Goal: Communication & Community: Answer question/provide support

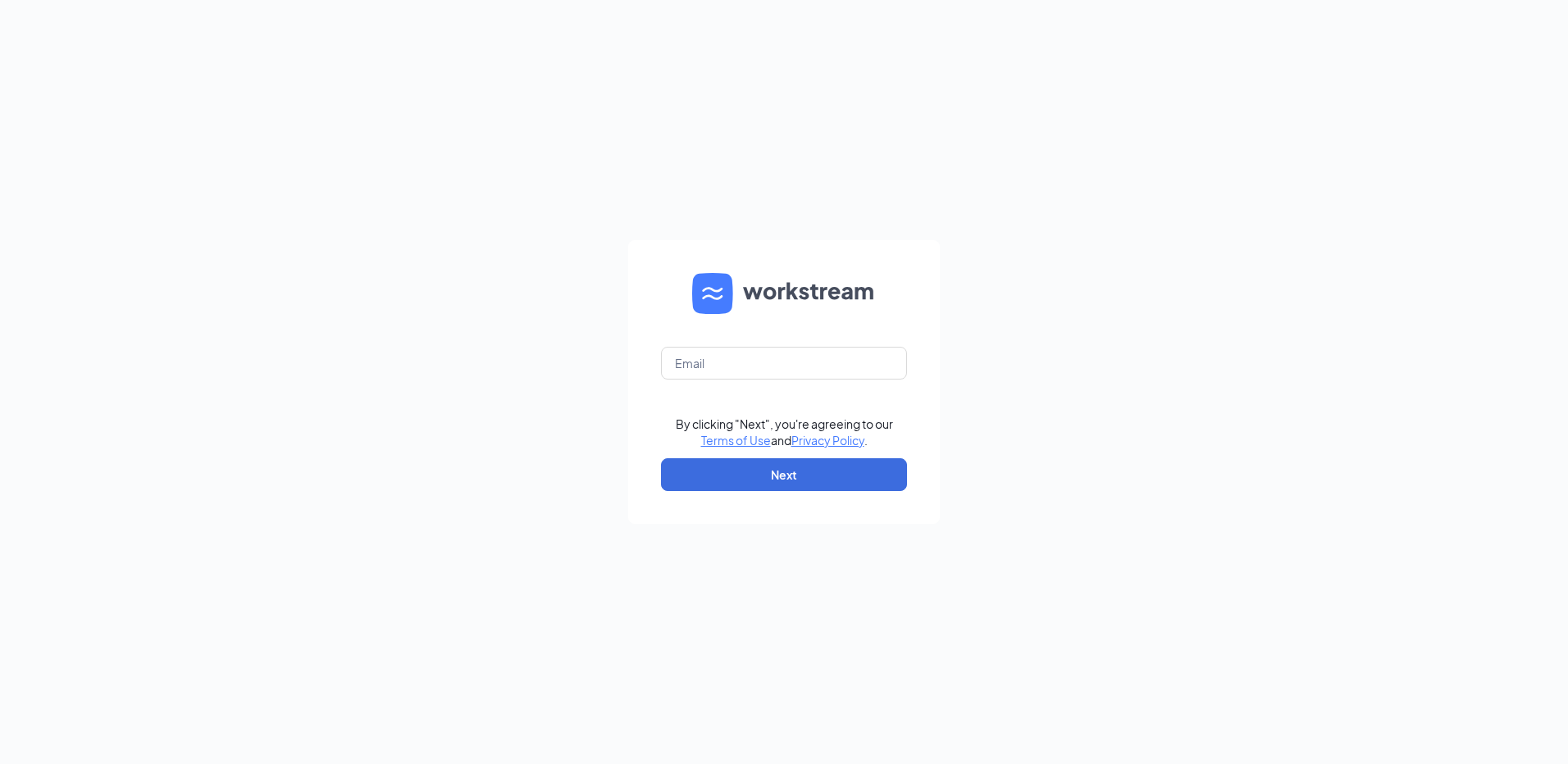
click at [894, 381] on form "By clicking "Next", you're agreeing to our Terms of Use and Privacy Policy . Ne…" at bounding box center [784, 382] width 311 height 283
click at [893, 370] on input "text" at bounding box center [783, 363] width 246 height 33
type input "rs037050@tacobell.com"
click at [859, 463] on button "Next" at bounding box center [783, 475] width 246 height 33
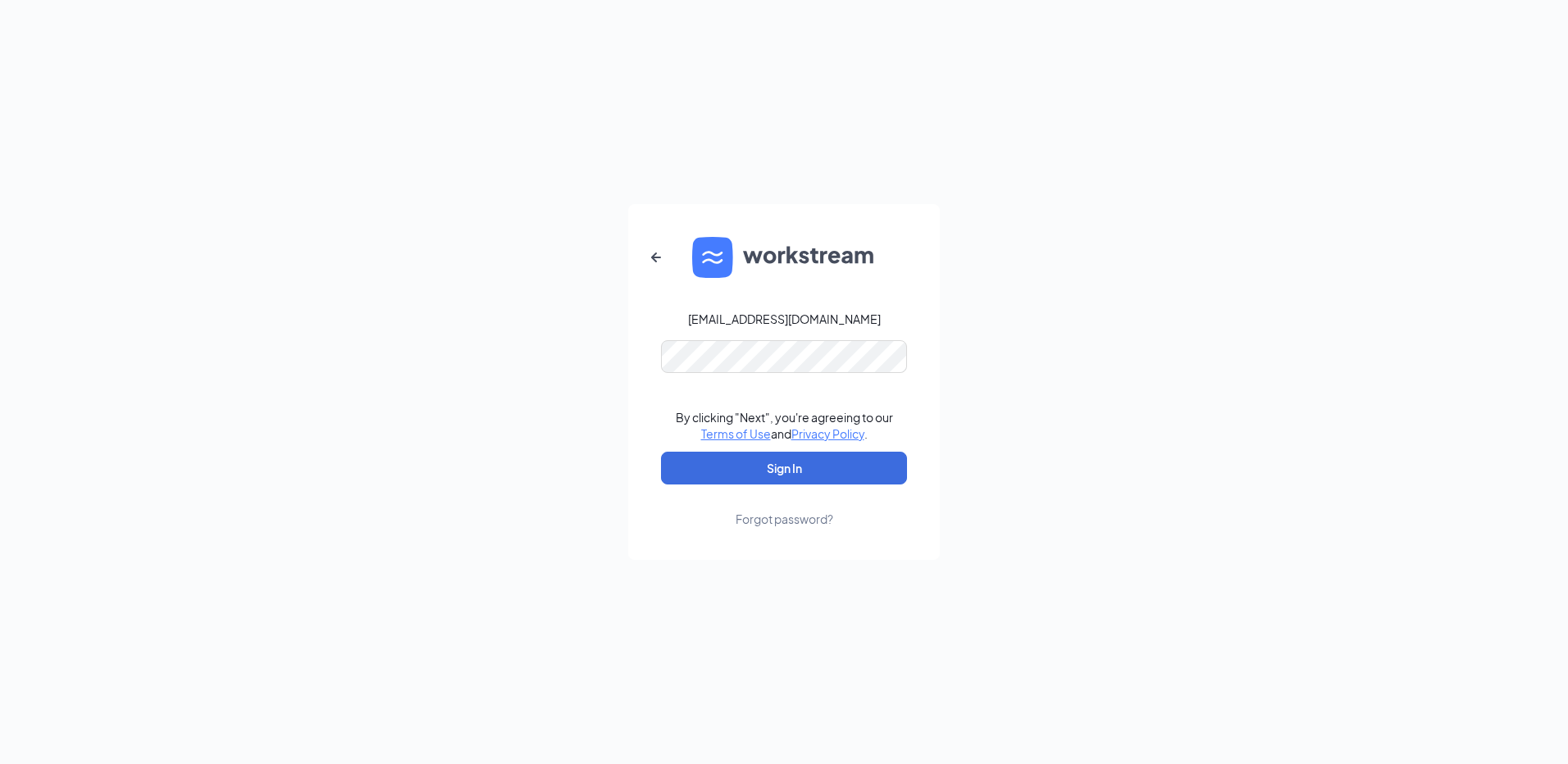
click at [661, 452] on button "Sign In" at bounding box center [783, 468] width 246 height 33
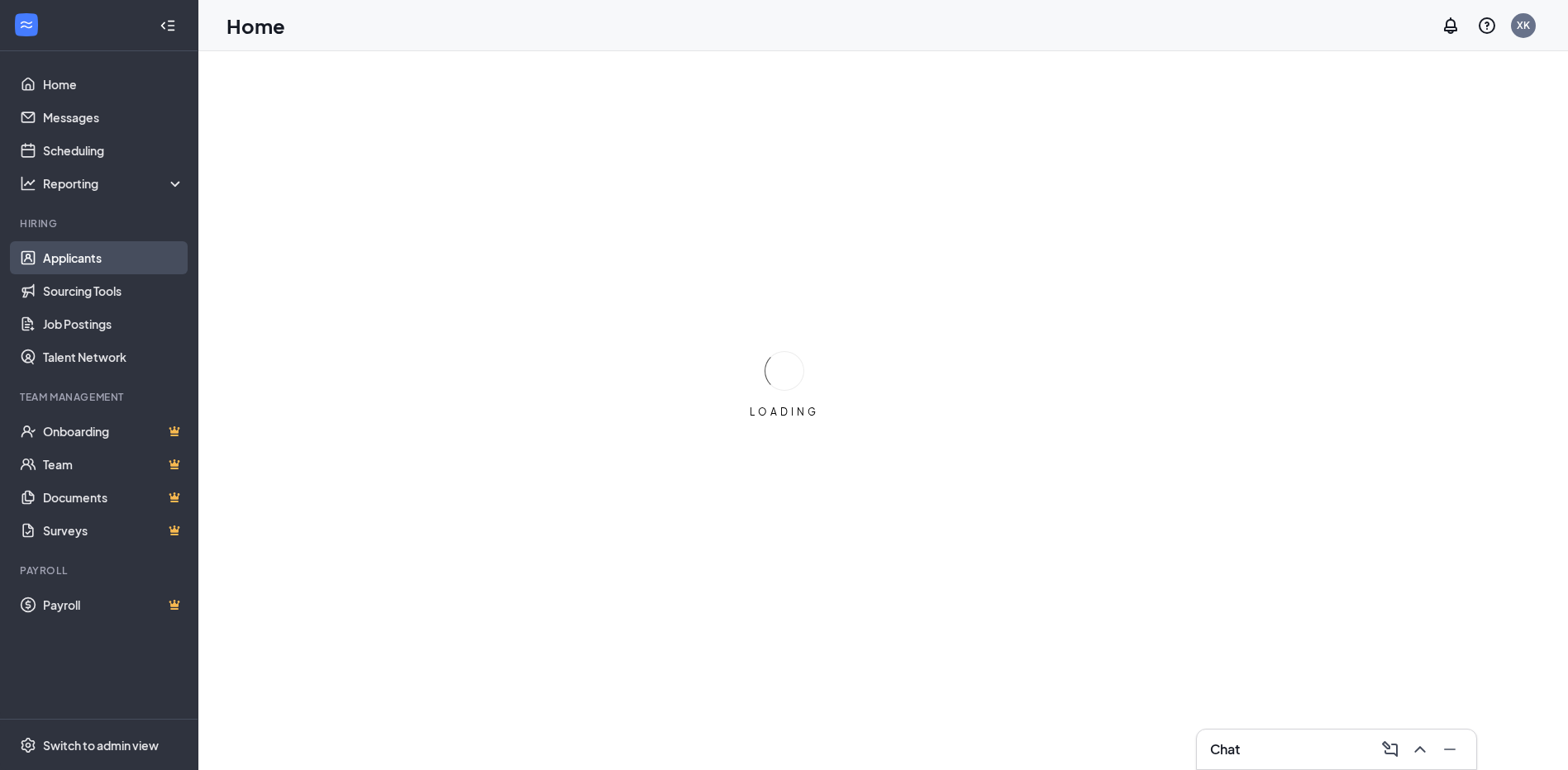
click at [46, 267] on link "Applicants" at bounding box center [113, 258] width 142 height 33
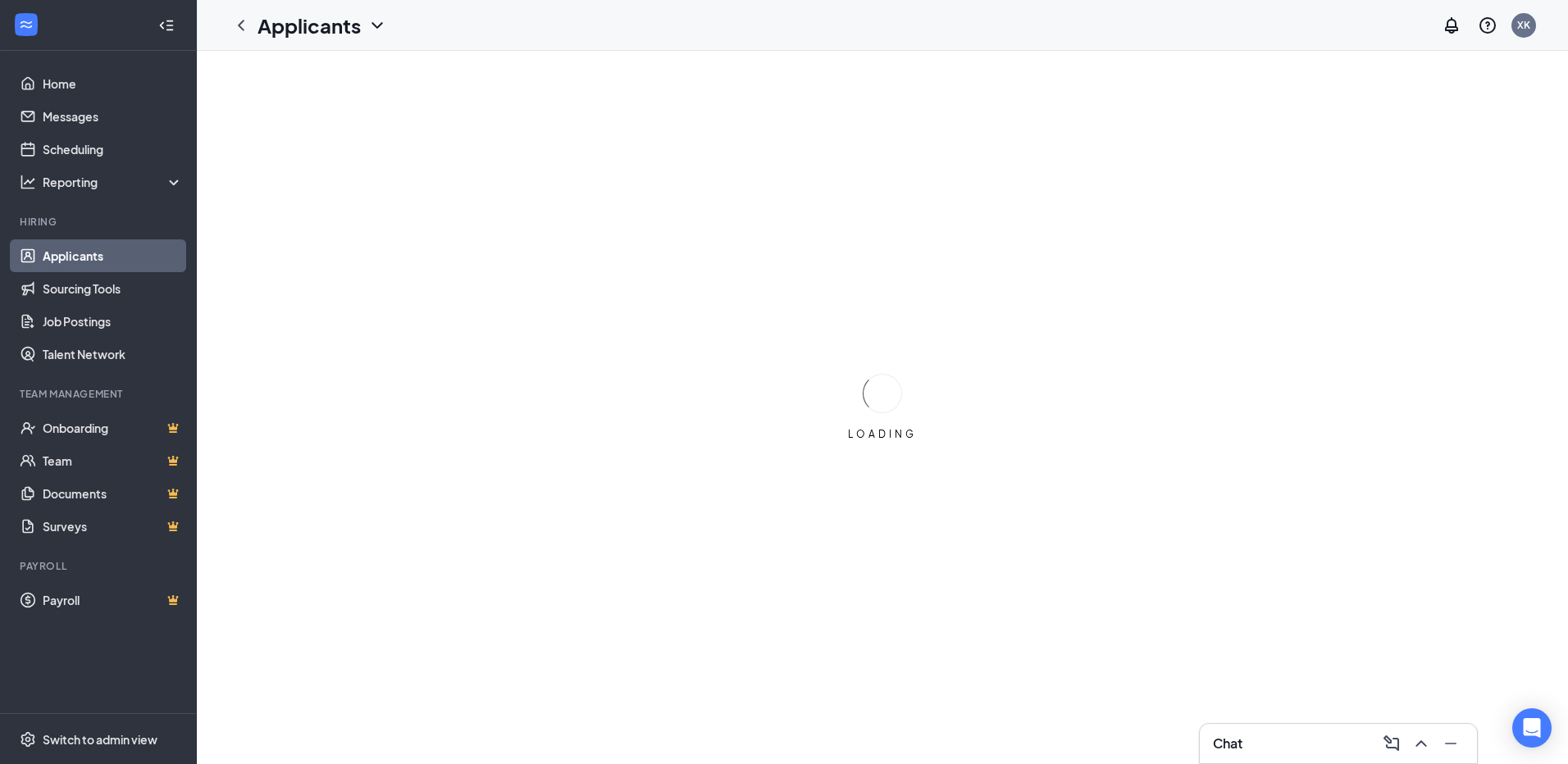
click at [1262, 750] on div "Chat" at bounding box center [1338, 744] width 251 height 26
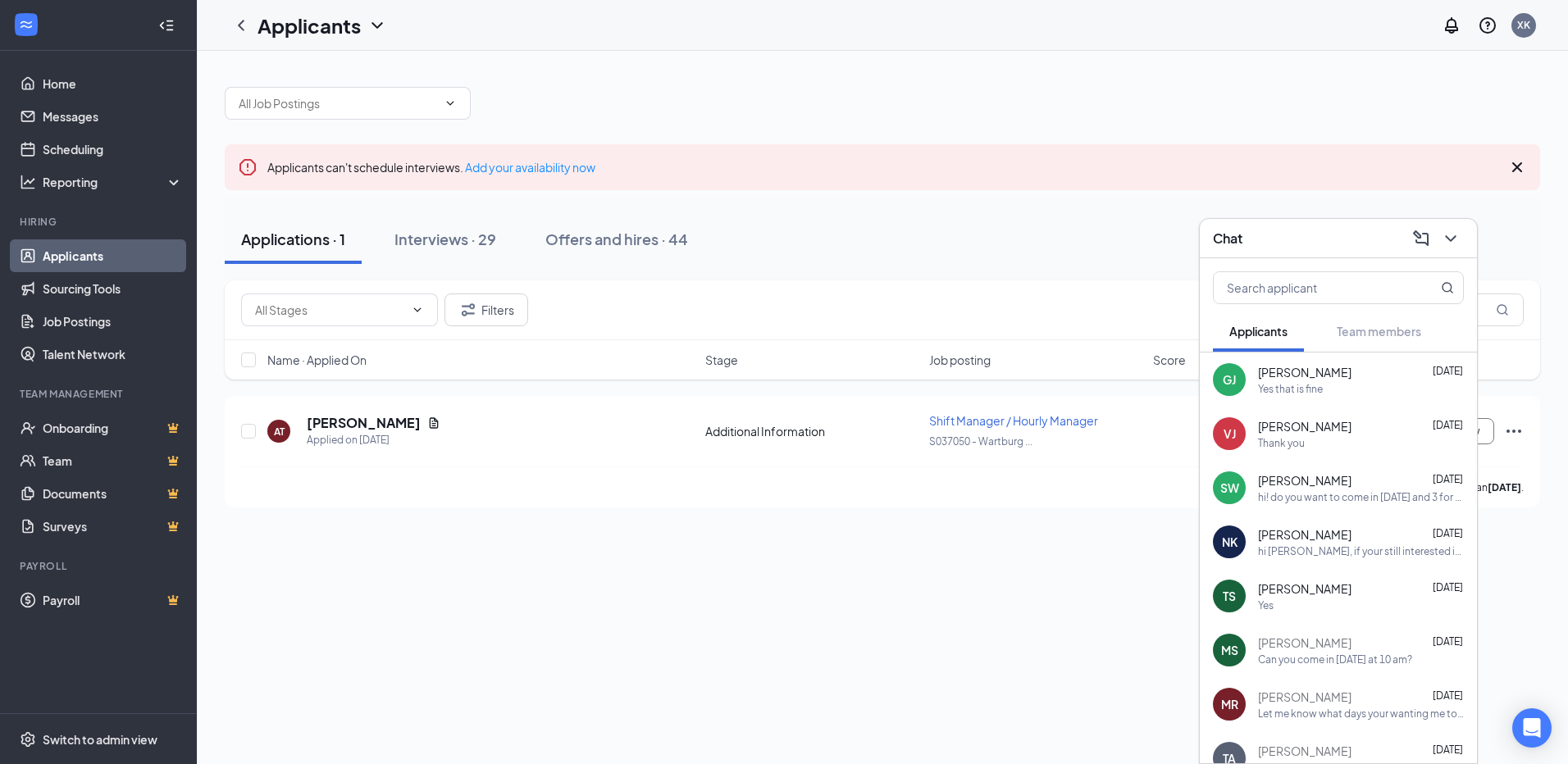
click at [1346, 397] on div "[PERSON_NAME] [PERSON_NAME] [DATE] Yes that is fine" at bounding box center [1338, 380] width 277 height 54
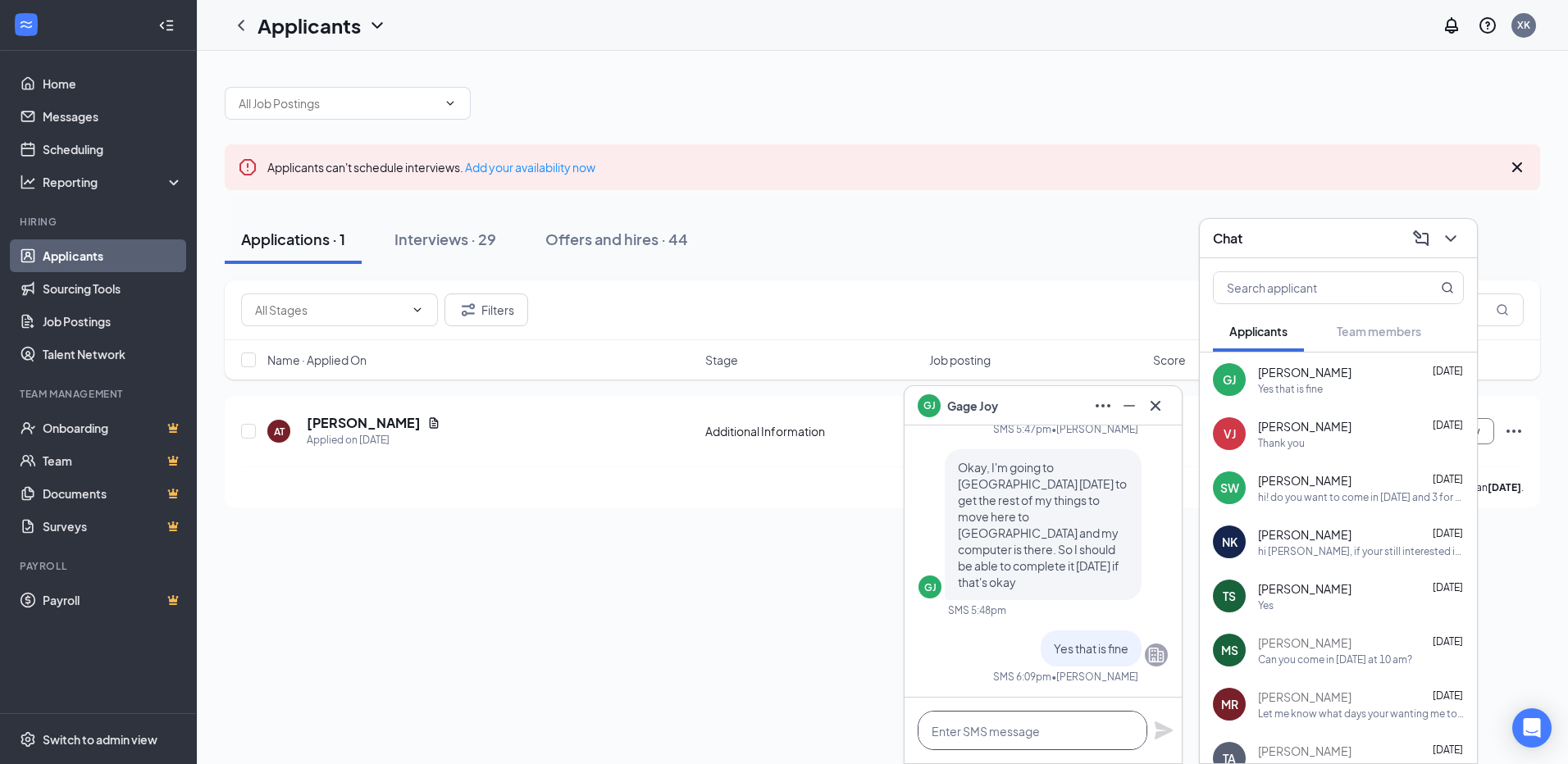
click at [1022, 738] on textarea at bounding box center [1032, 730] width 229 height 40
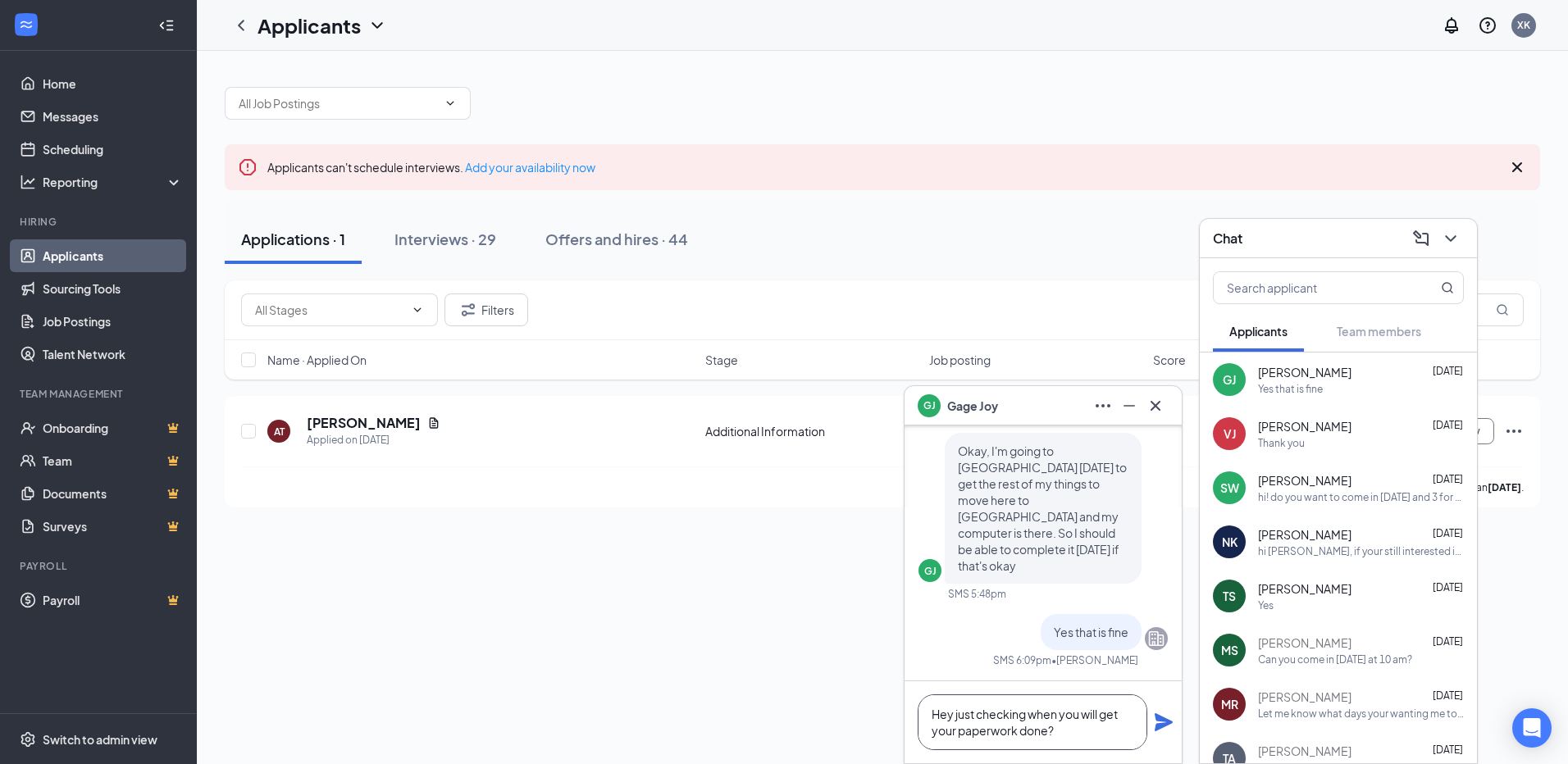
type textarea "Hey just checking when you will get your paperwork done?"
click at [1154, 726] on icon "Plane" at bounding box center [1163, 722] width 19 height 19
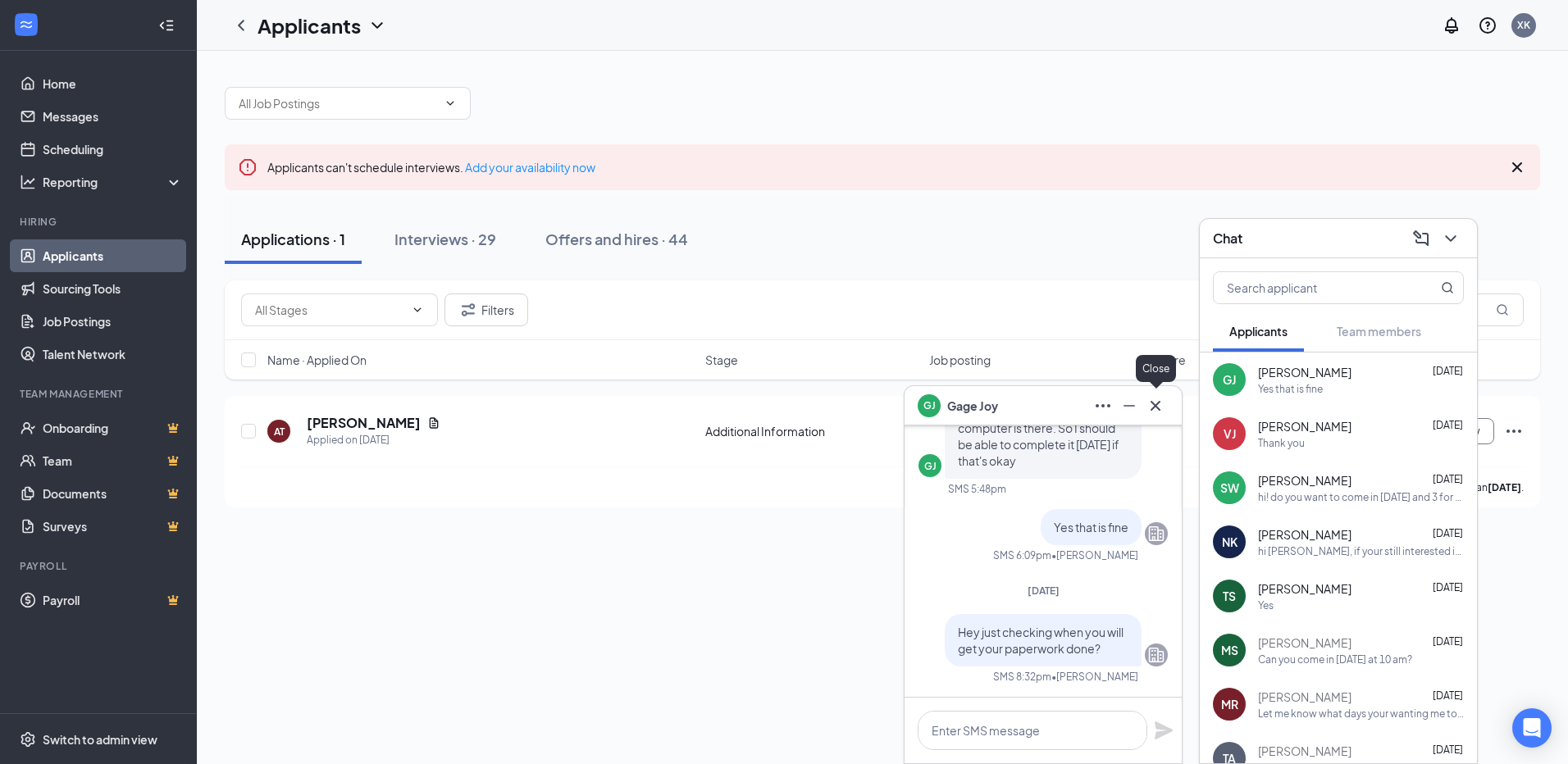
scroll to position [0, 0]
click at [1158, 406] on icon "Cross" at bounding box center [1154, 405] width 19 height 19
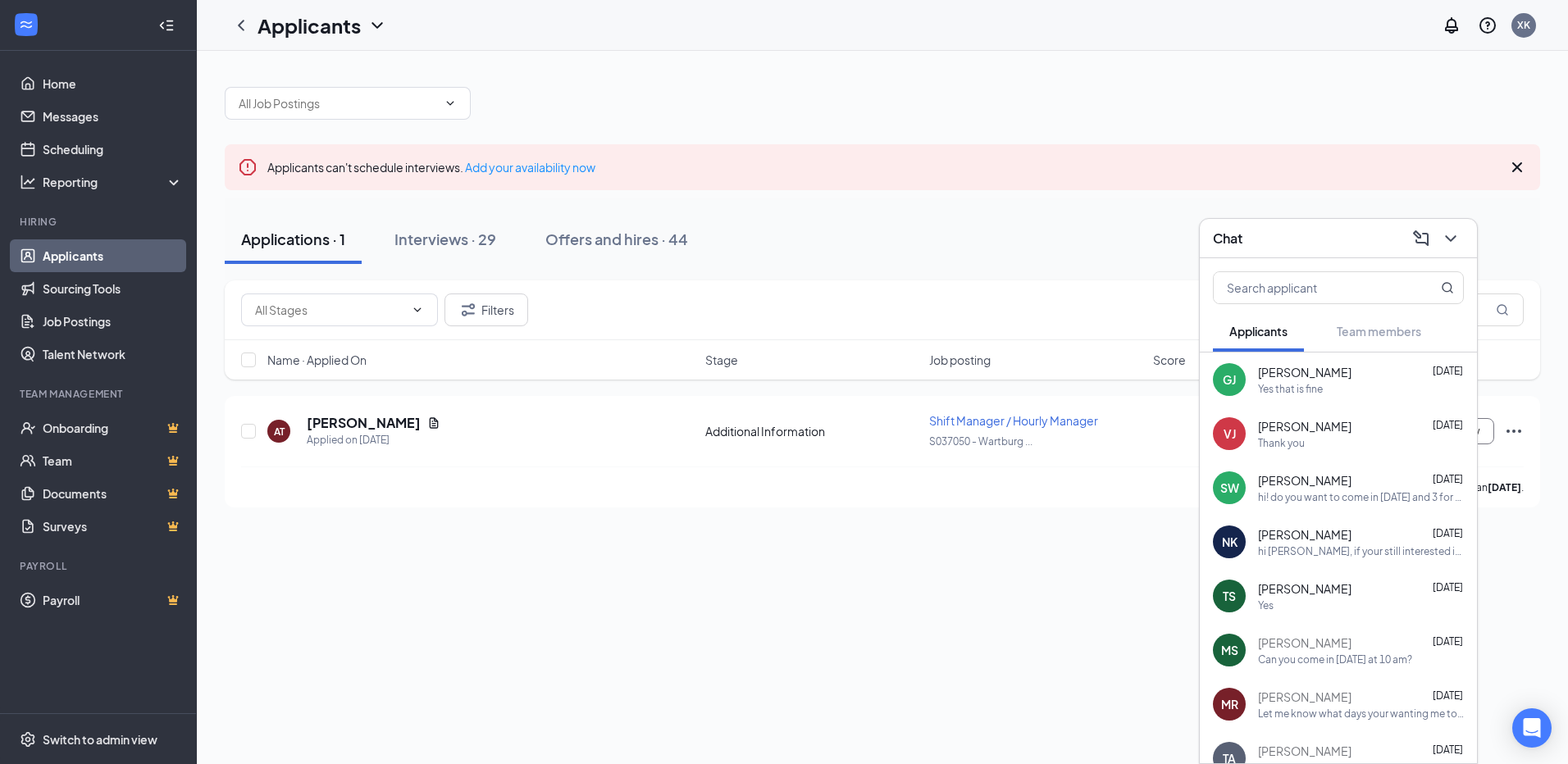
click at [1261, 430] on span "[PERSON_NAME]" at bounding box center [1304, 426] width 94 height 16
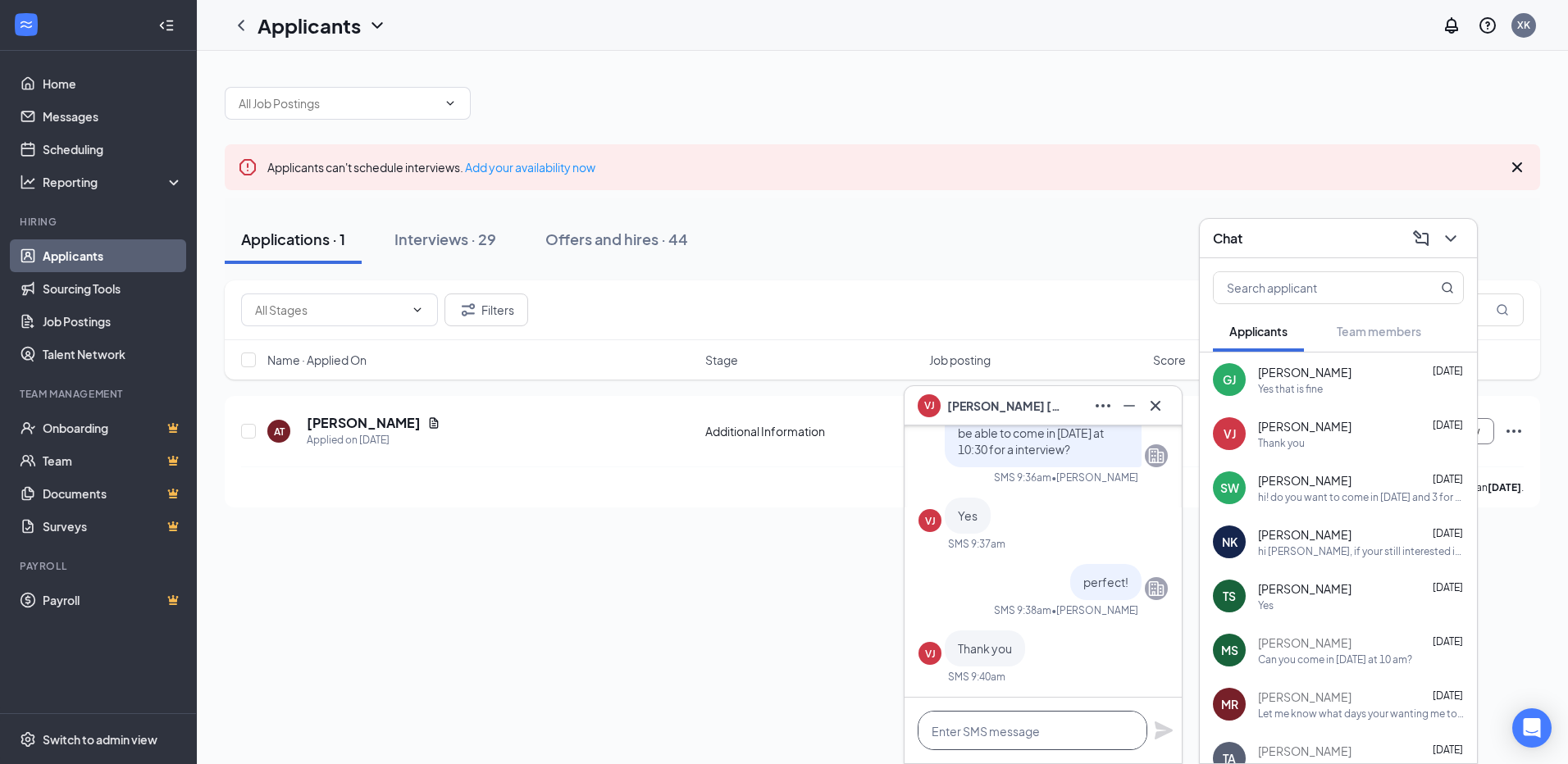
click at [1072, 730] on textarea at bounding box center [1032, 730] width 229 height 40
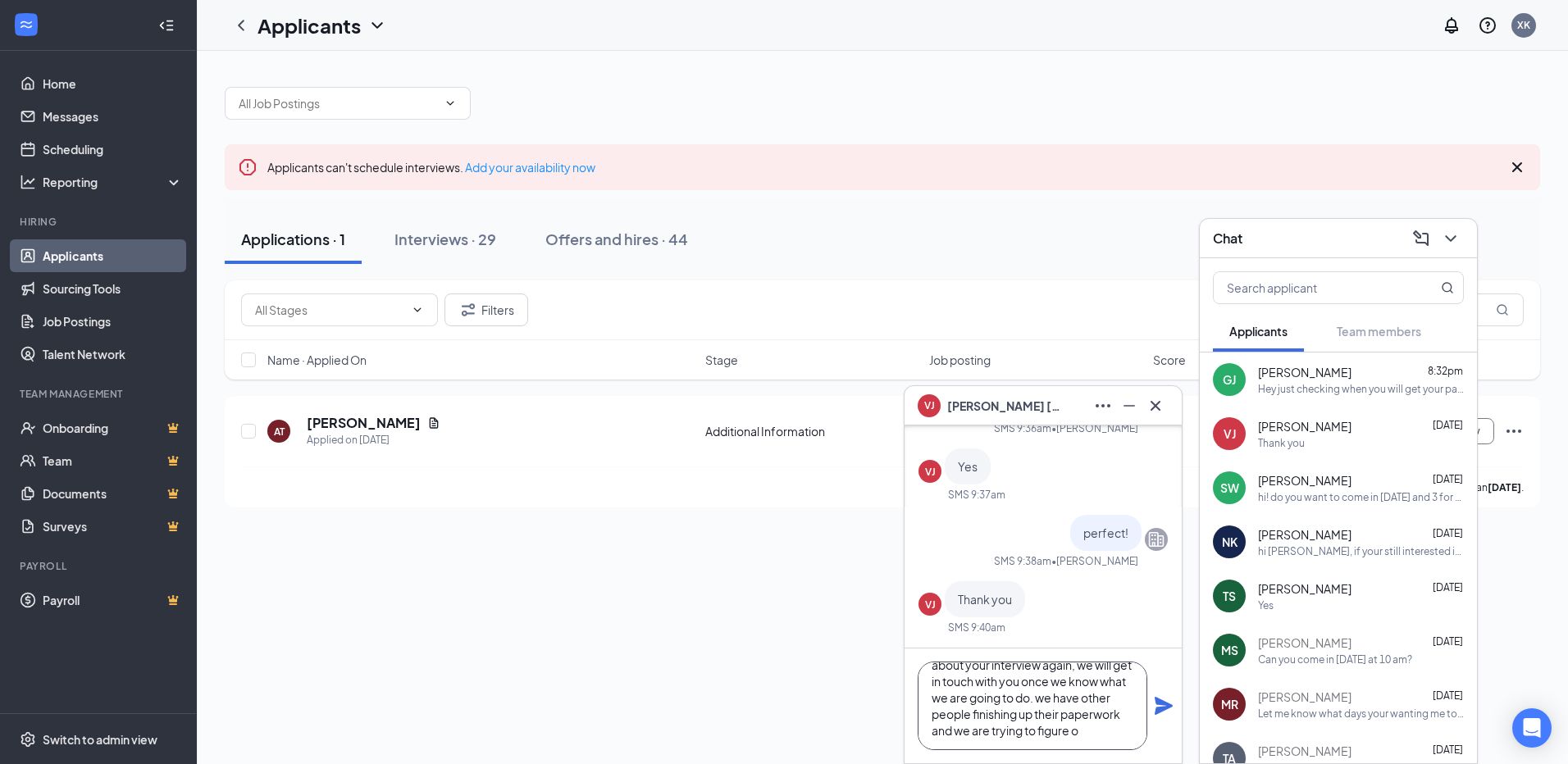
scroll to position [50, 0]
type textarea "Hey they told me you called asking about your interview again, we will get in t…"
click at [1171, 711] on icon "Plane" at bounding box center [1163, 706] width 19 height 19
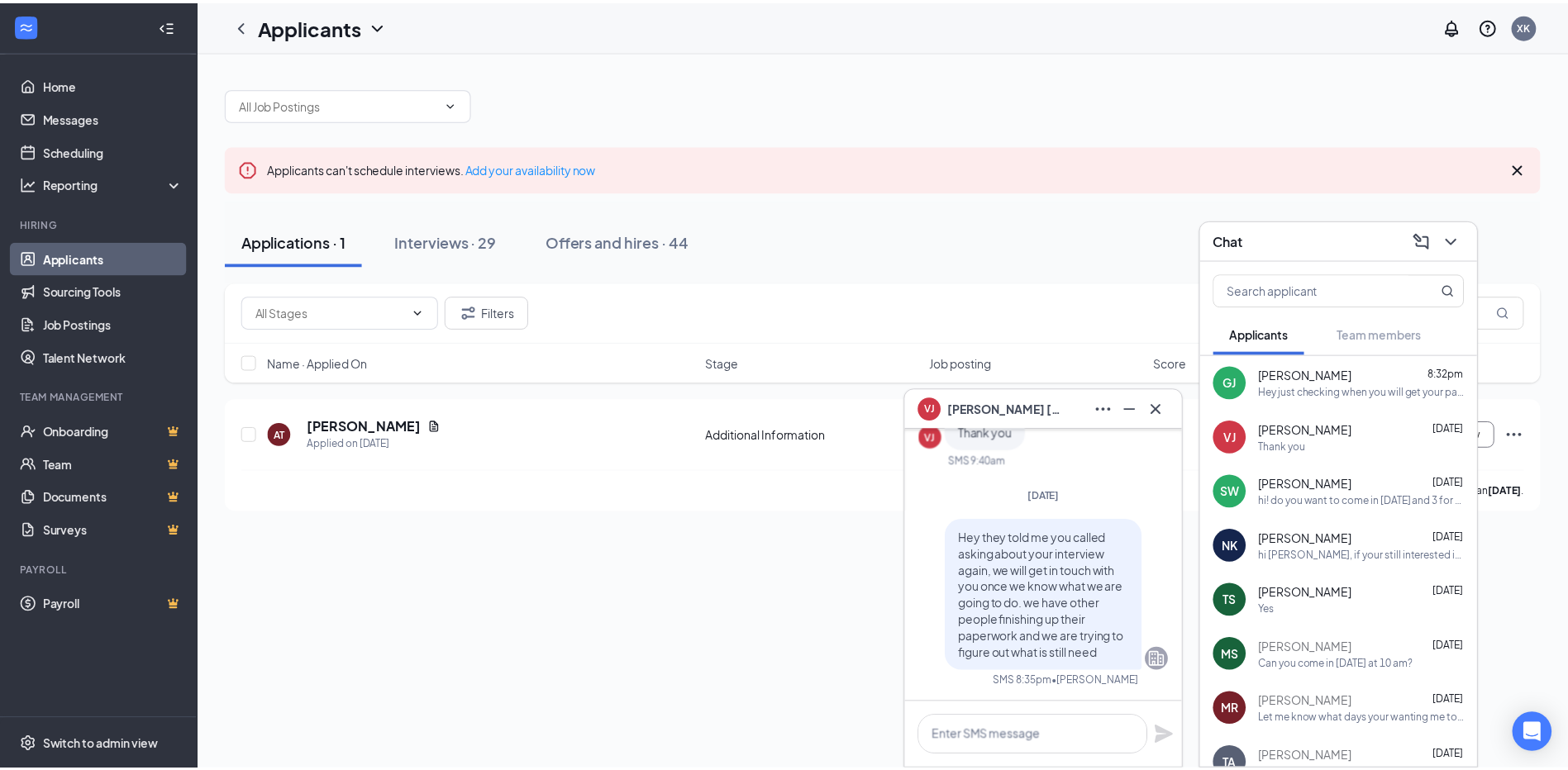
scroll to position [0, 0]
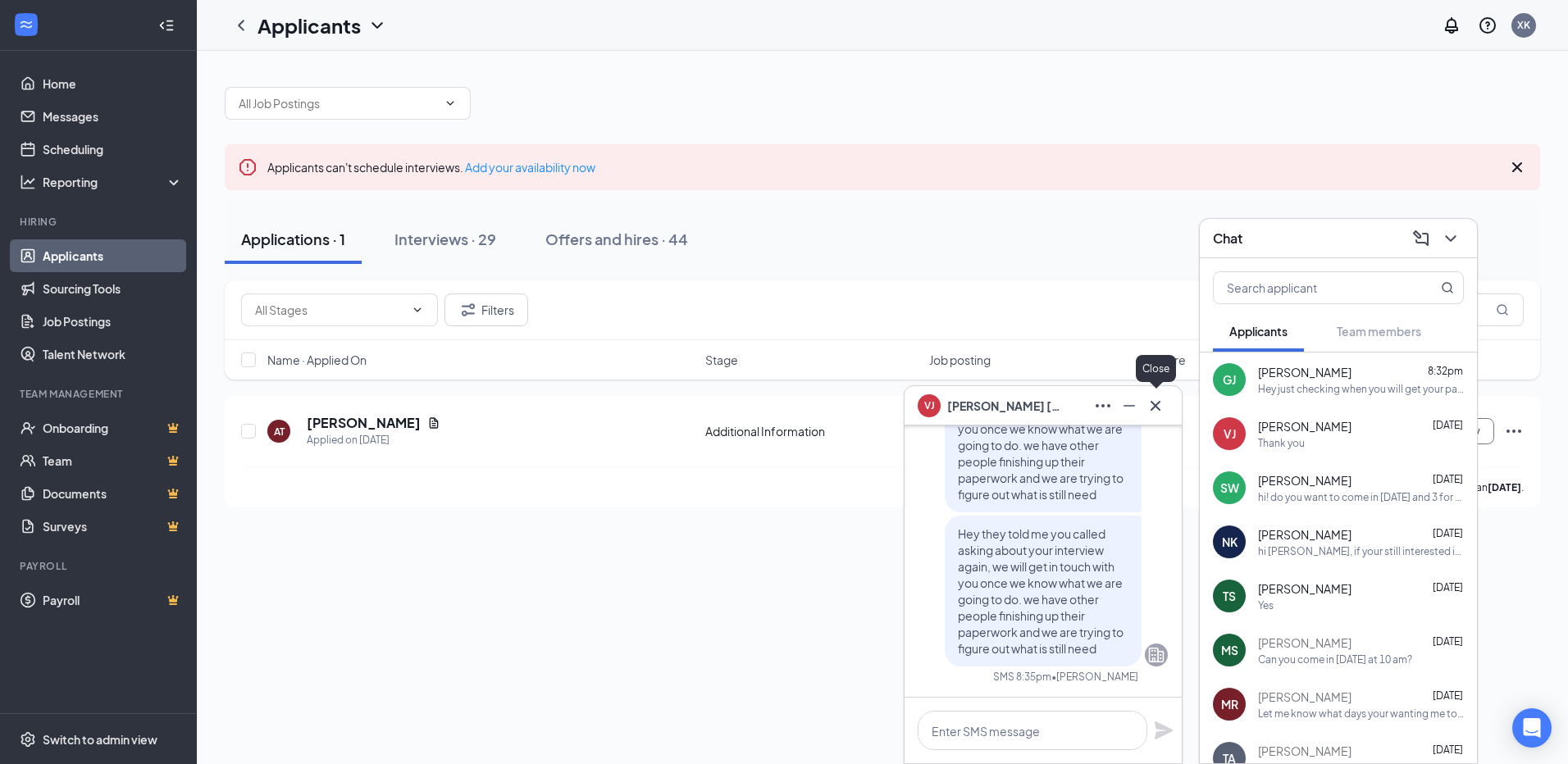
click at [1159, 411] on icon "Cross" at bounding box center [1154, 405] width 19 height 19
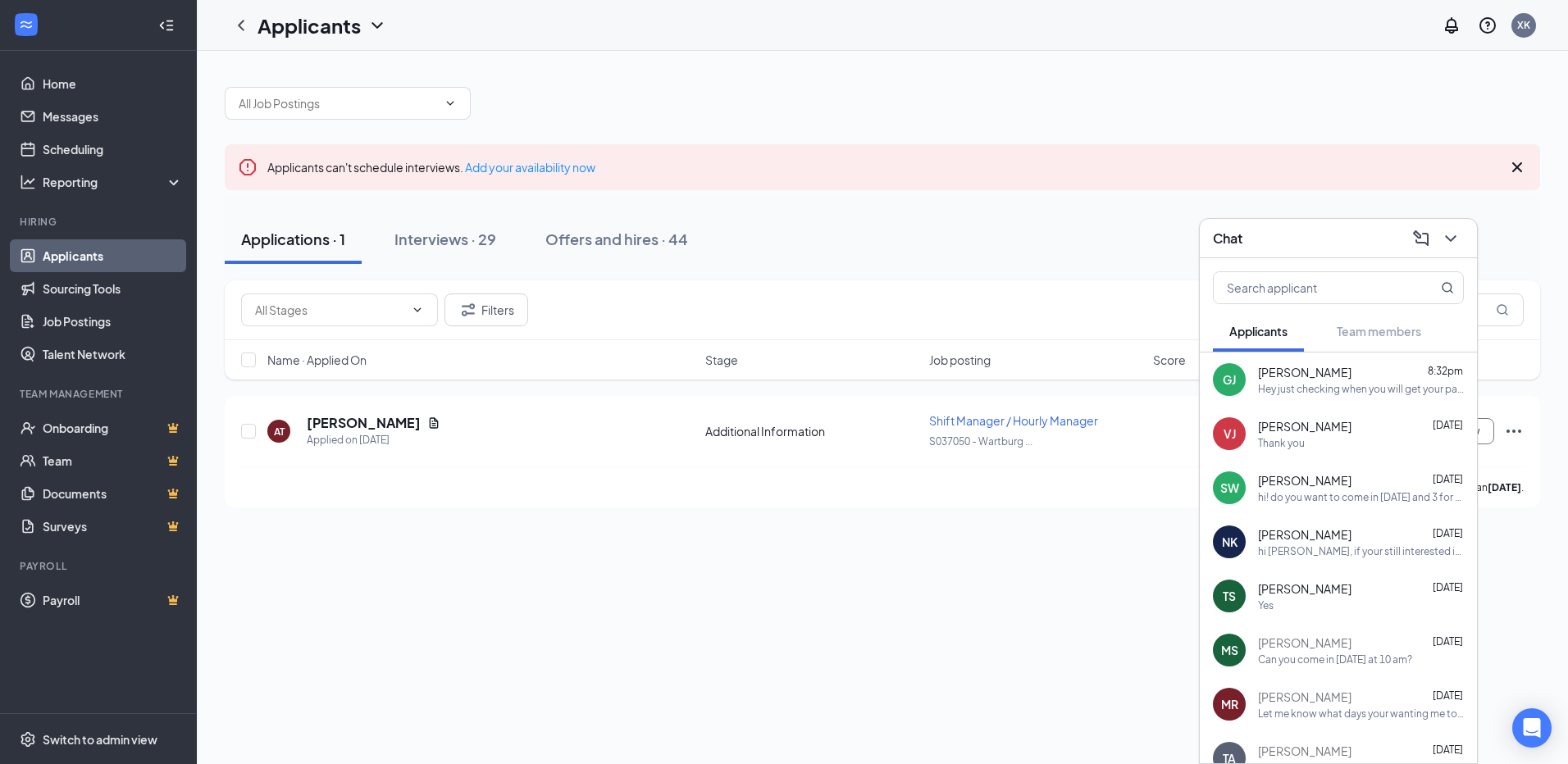
click at [1266, 226] on div "Chat" at bounding box center [1338, 239] width 251 height 25
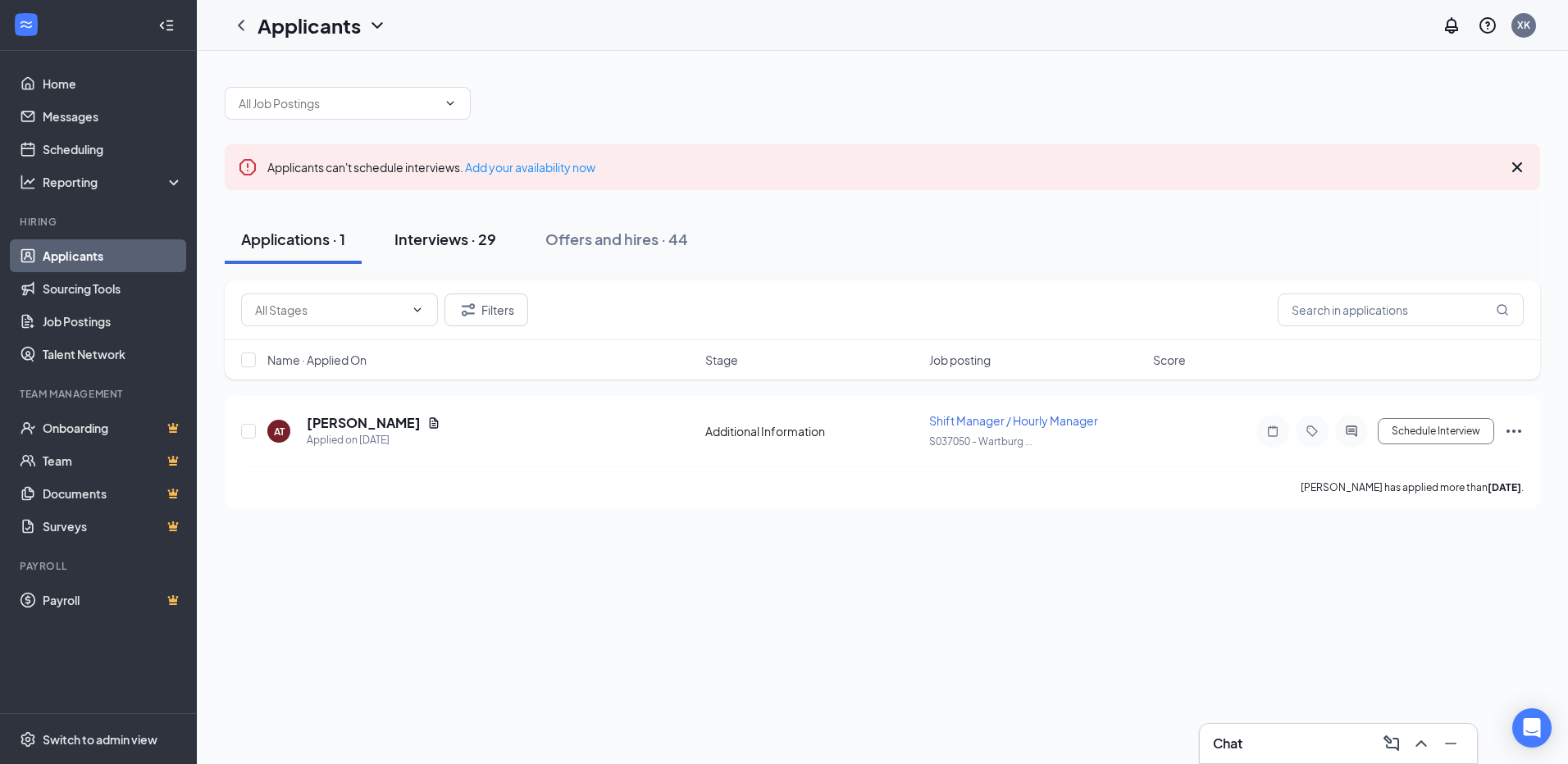
click at [456, 230] on div "Interviews · 29" at bounding box center [445, 239] width 101 height 20
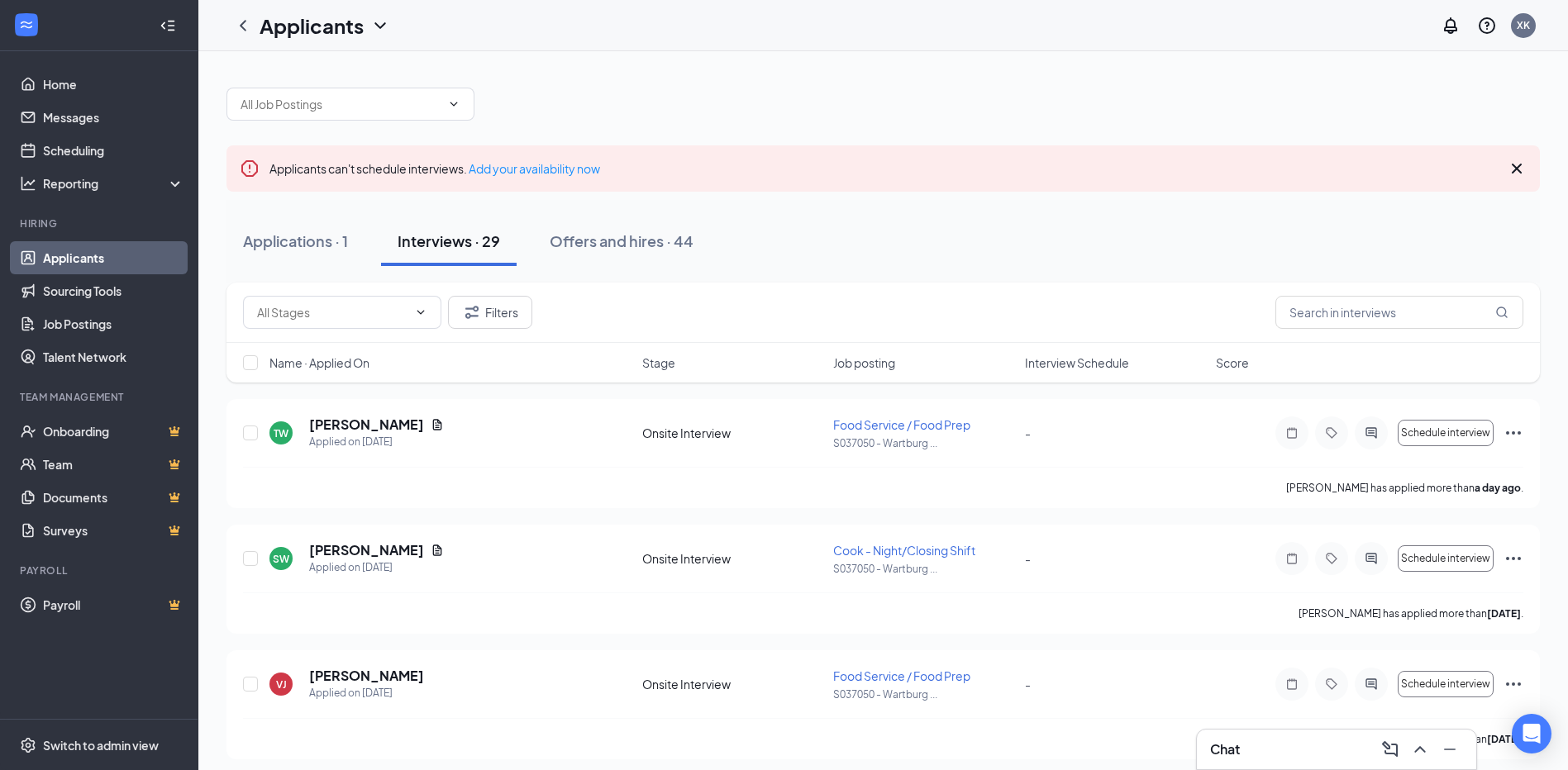
click at [1259, 761] on div "Chat" at bounding box center [1336, 750] width 253 height 26
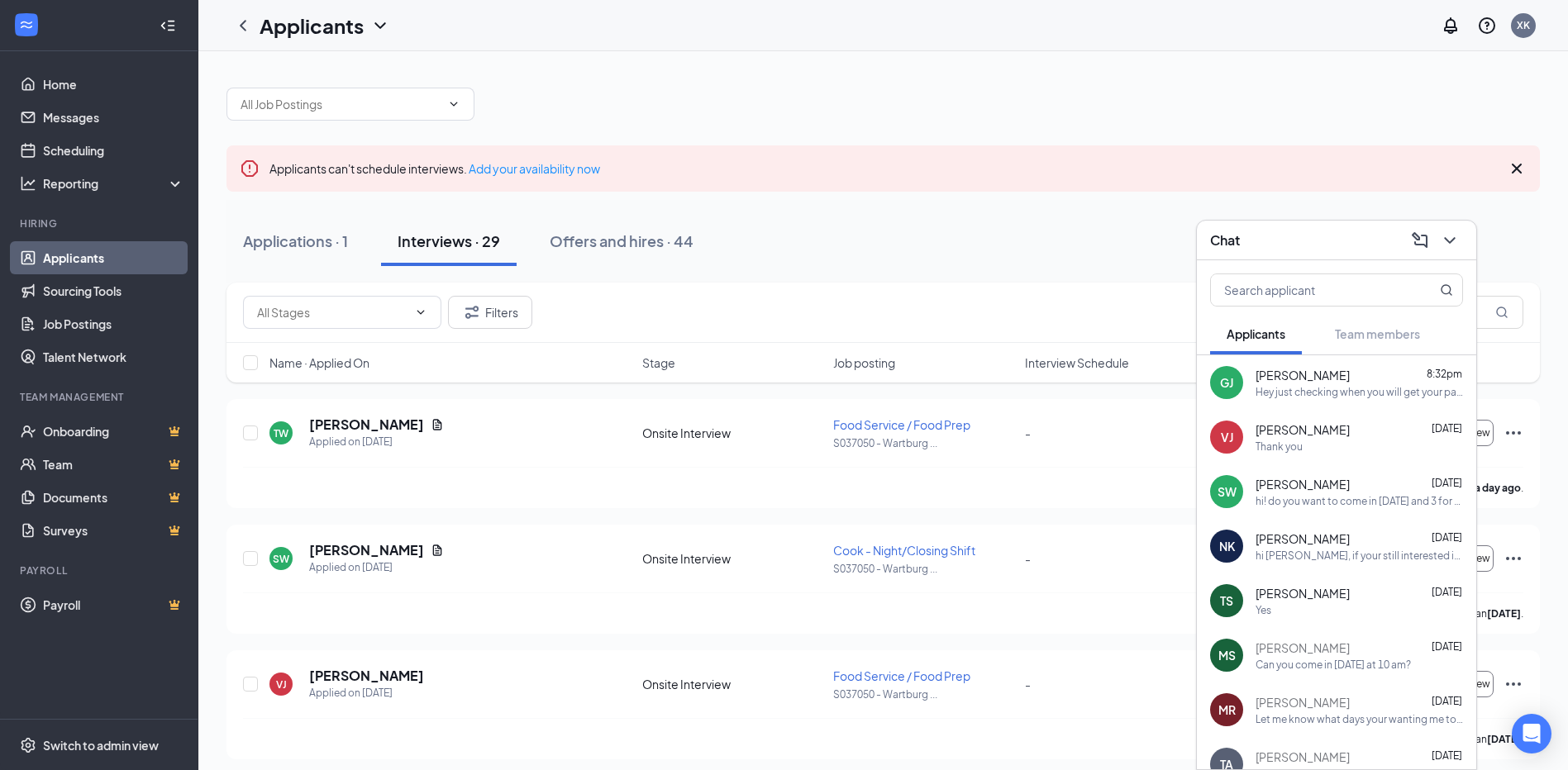
click at [1305, 431] on span "[PERSON_NAME]" at bounding box center [1303, 429] width 95 height 16
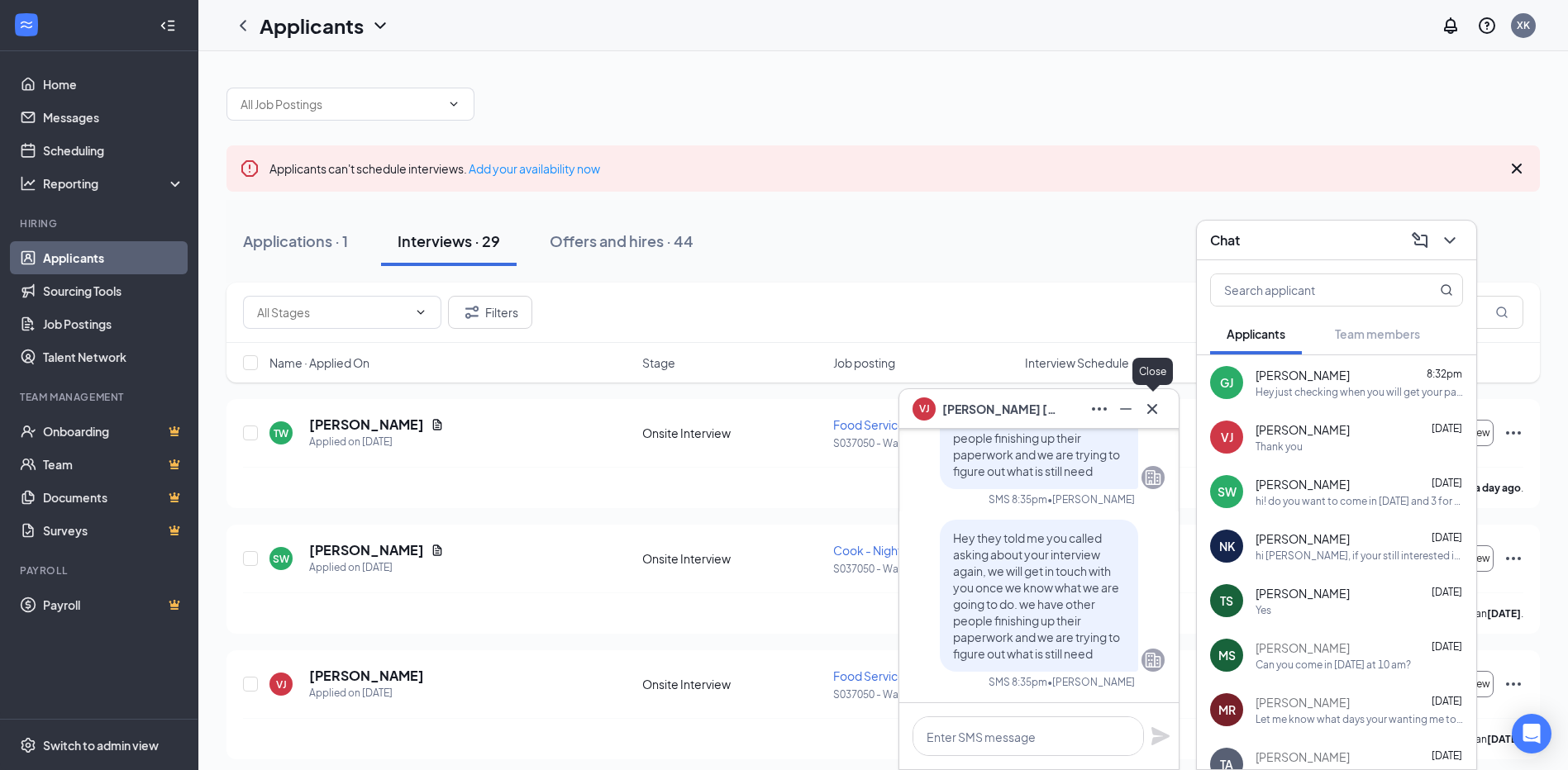
click at [1157, 416] on icon "Cross" at bounding box center [1152, 408] width 20 height 20
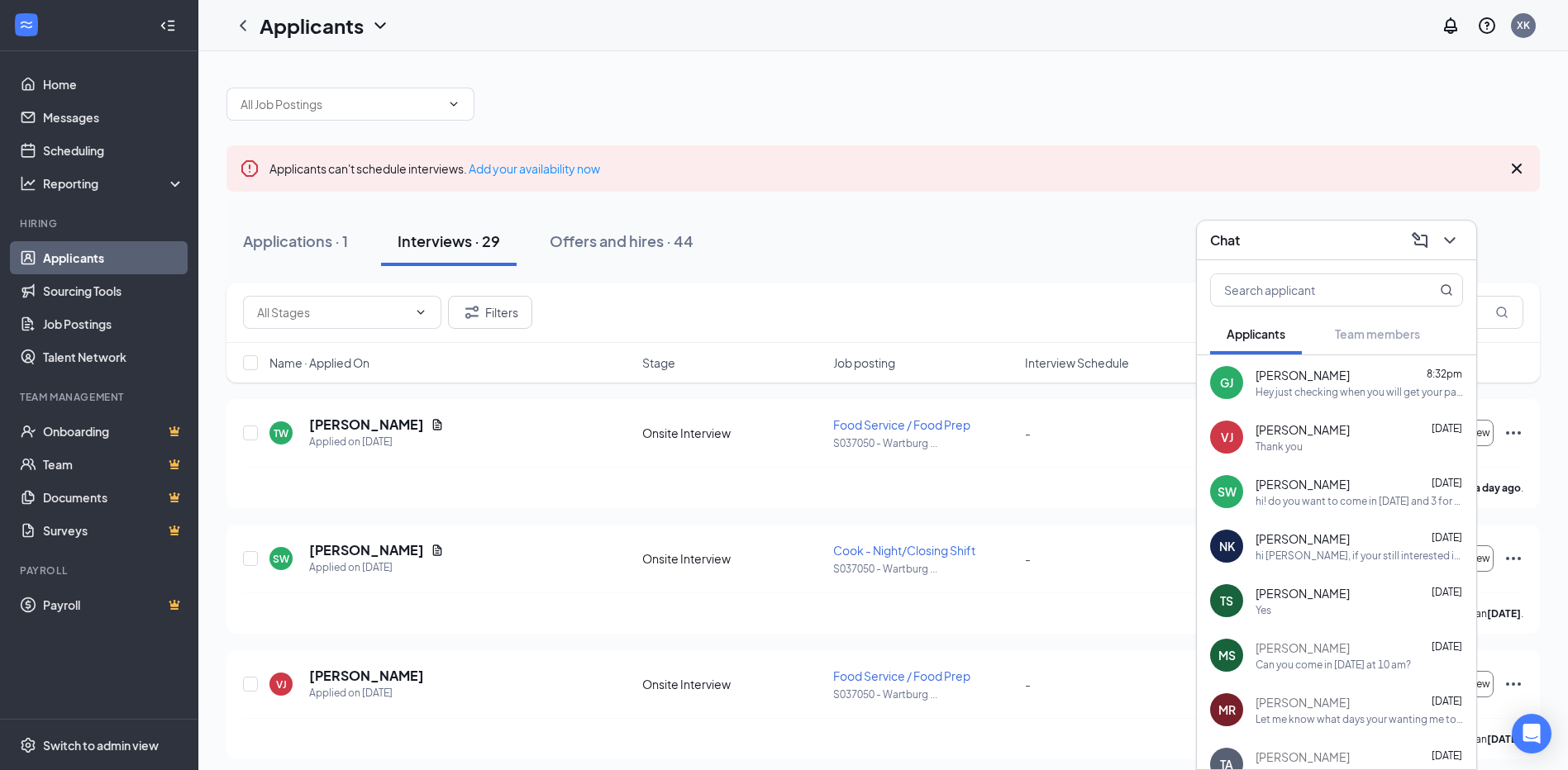
click at [1270, 239] on div "Chat" at bounding box center [1336, 240] width 253 height 26
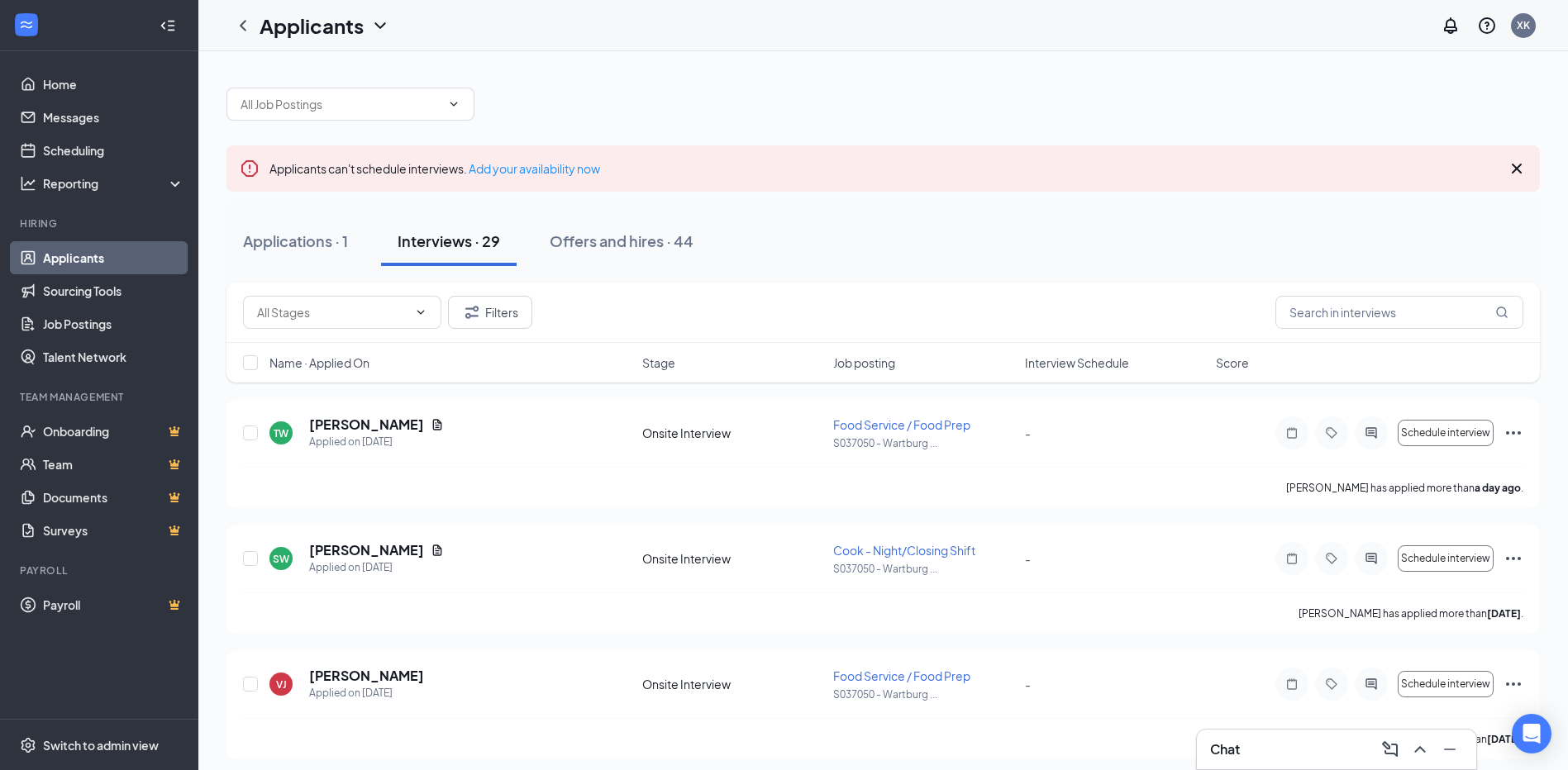
click at [1268, 759] on div "Chat" at bounding box center [1336, 750] width 253 height 26
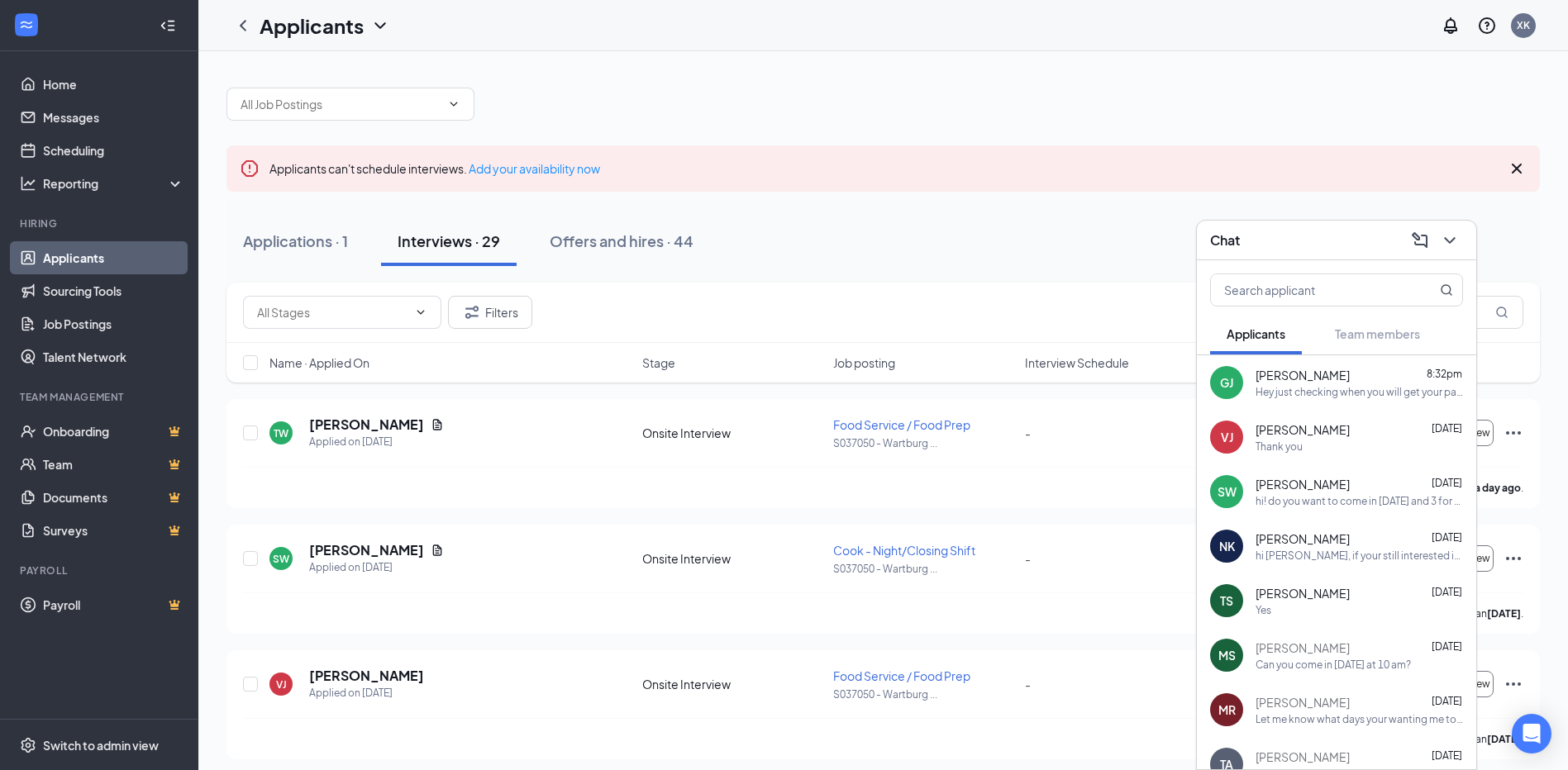
click at [1362, 492] on div "[PERSON_NAME] [DATE]" at bounding box center [1359, 483] width 207 height 16
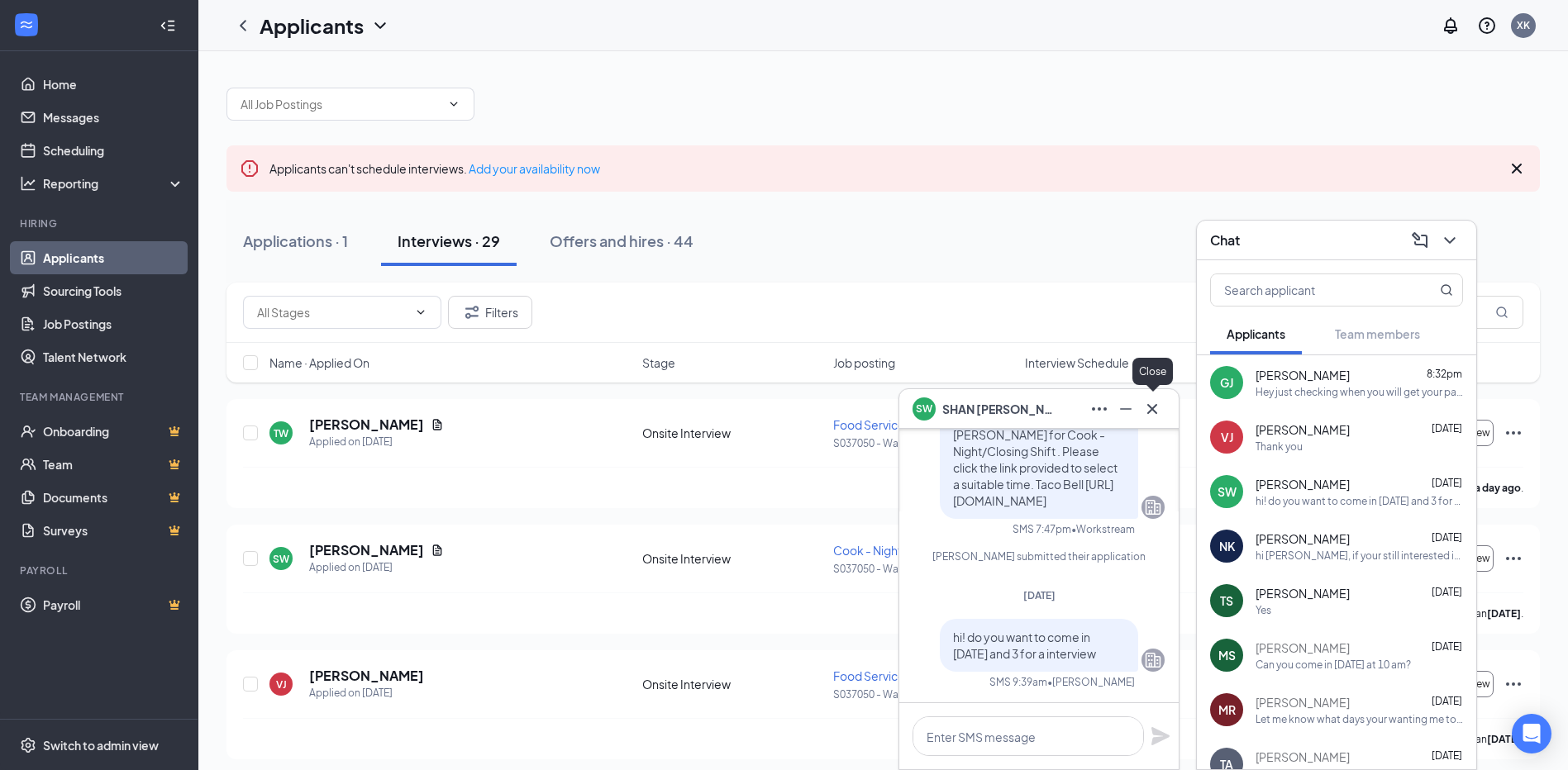
click at [1163, 412] on button at bounding box center [1152, 408] width 26 height 26
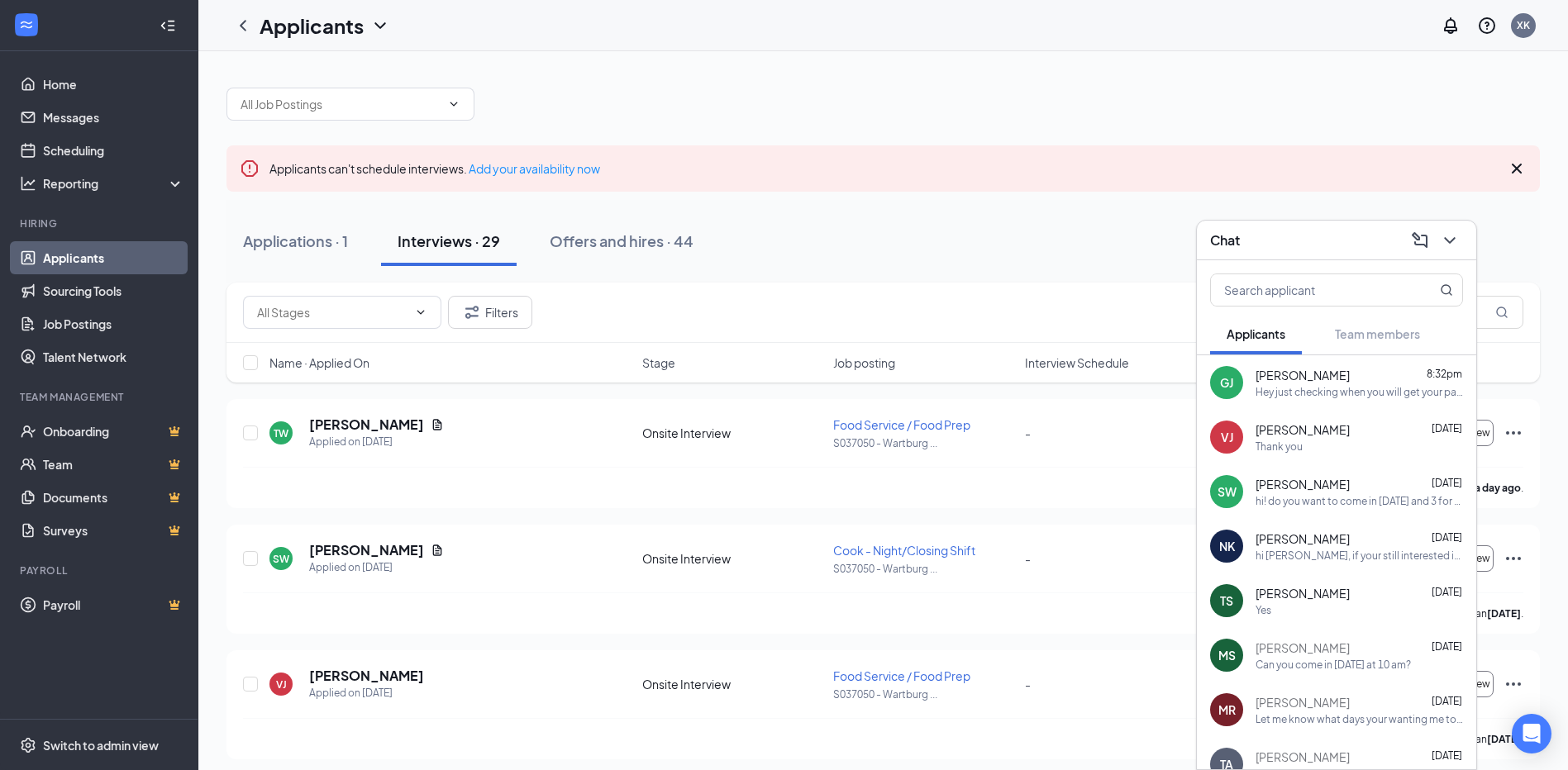
click at [1278, 259] on div "Chat Applicants Team members [PERSON_NAME] [PERSON_NAME] 8:32pm Hey just checki…" at bounding box center [1337, 495] width 281 height 551
click at [1278, 255] on div "Chat" at bounding box center [1337, 240] width 280 height 40
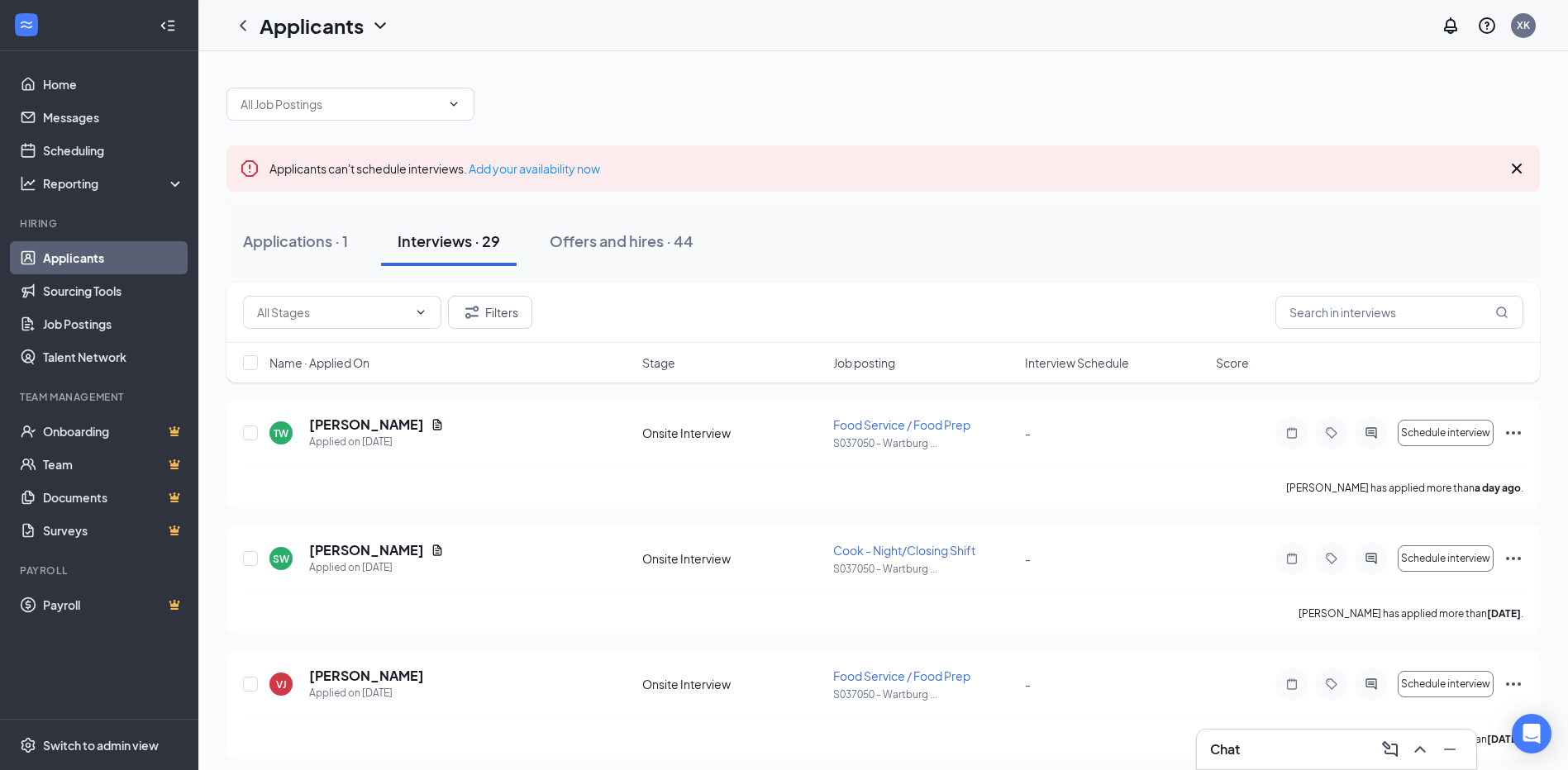
click at [1258, 761] on div "Chat" at bounding box center [1336, 750] width 253 height 26
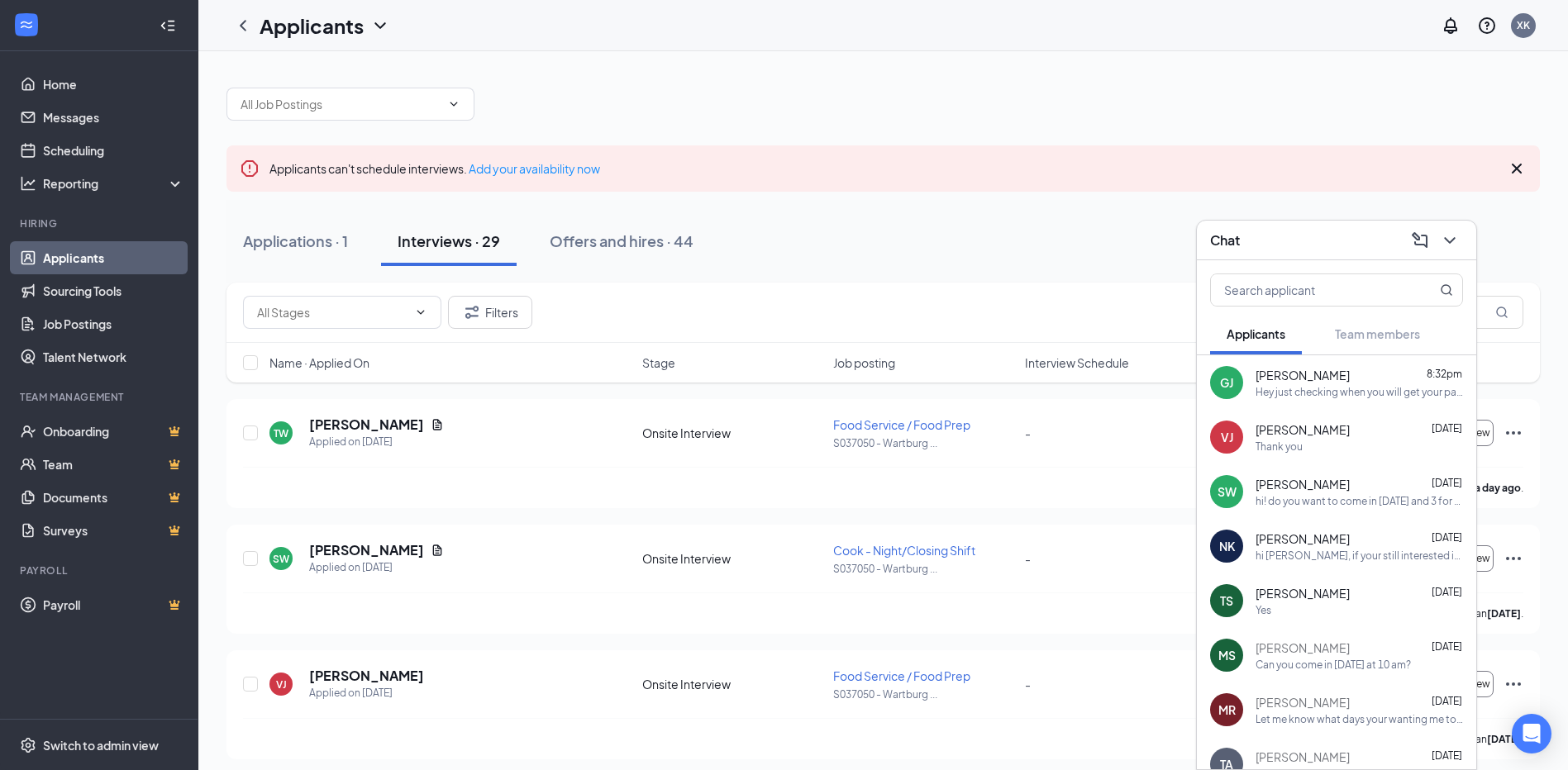
click at [1251, 224] on div "Chat" at bounding box center [1337, 240] width 280 height 40
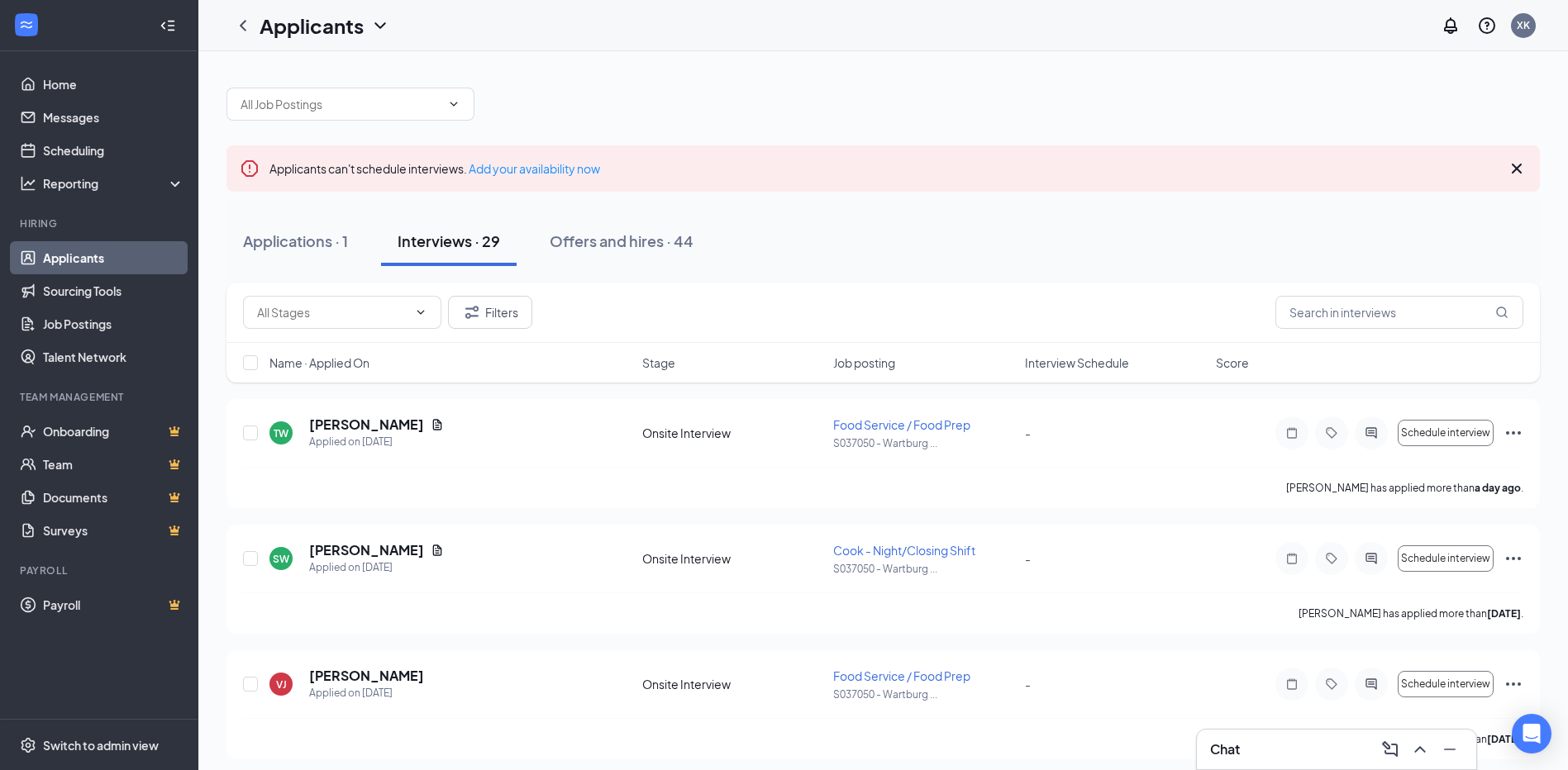
click at [1269, 756] on div "Chat" at bounding box center [1336, 750] width 253 height 26
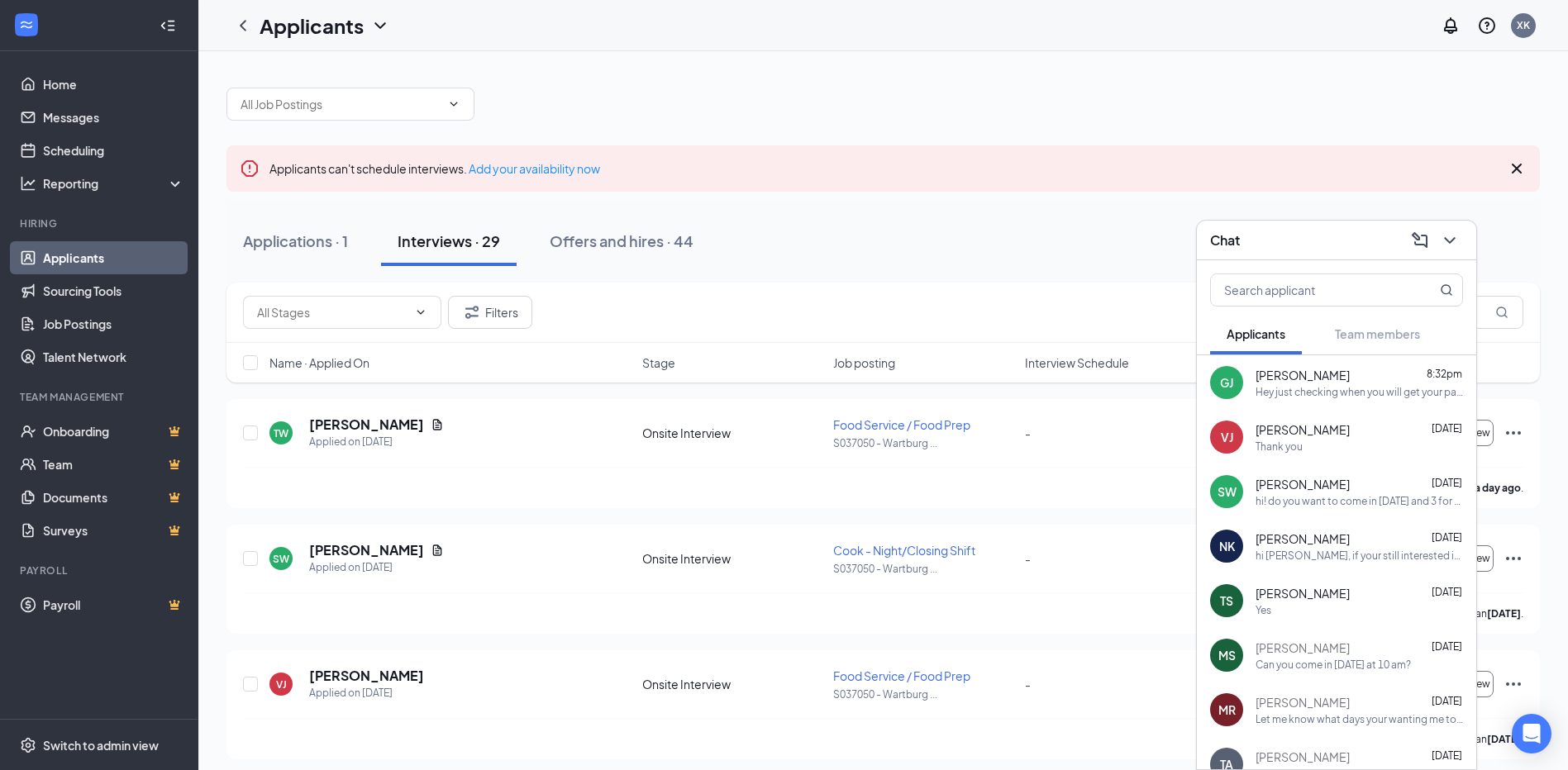
click at [1311, 229] on div "Chat" at bounding box center [1336, 240] width 253 height 26
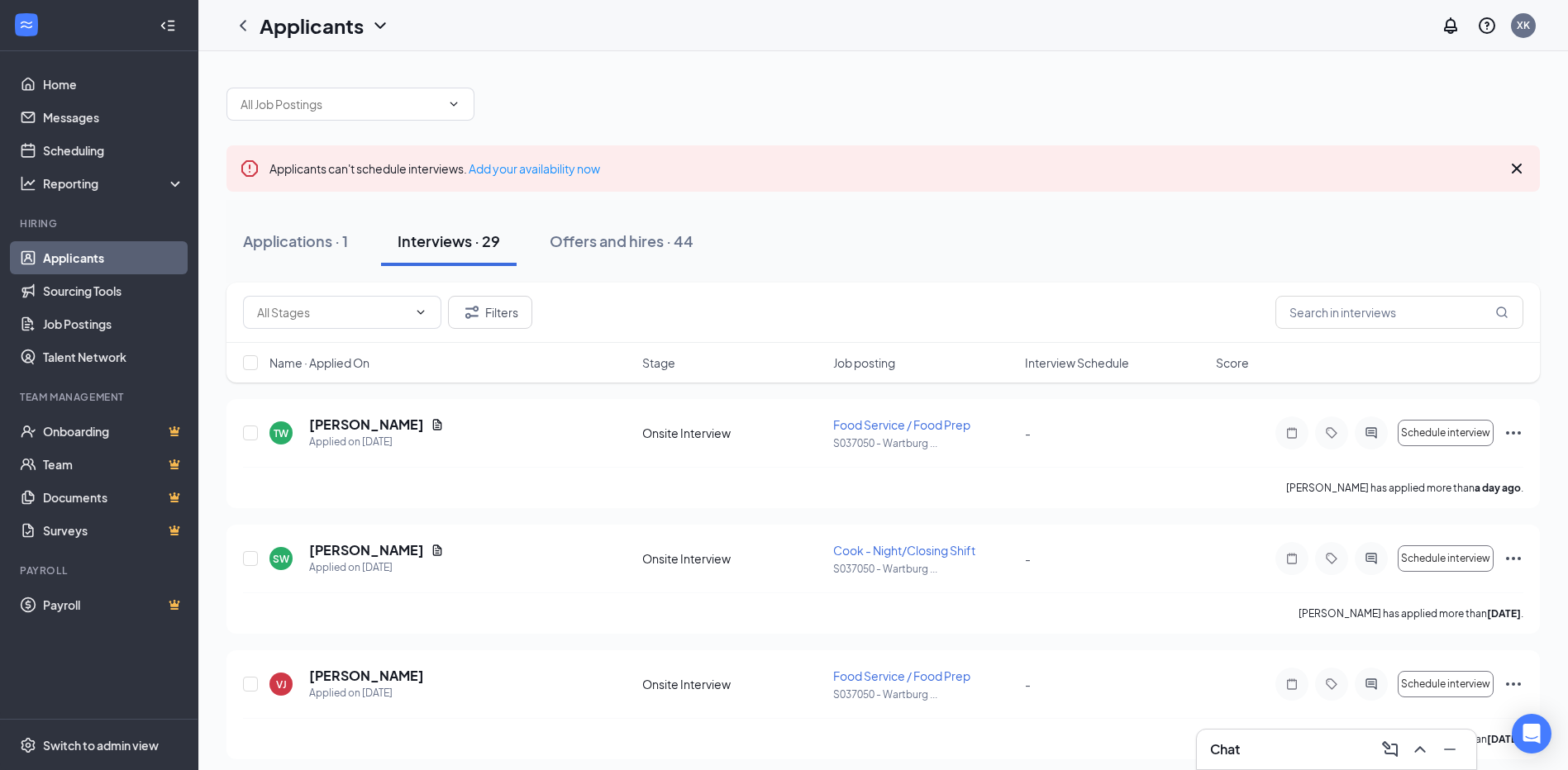
click at [1286, 761] on div "Chat" at bounding box center [1336, 750] width 253 height 26
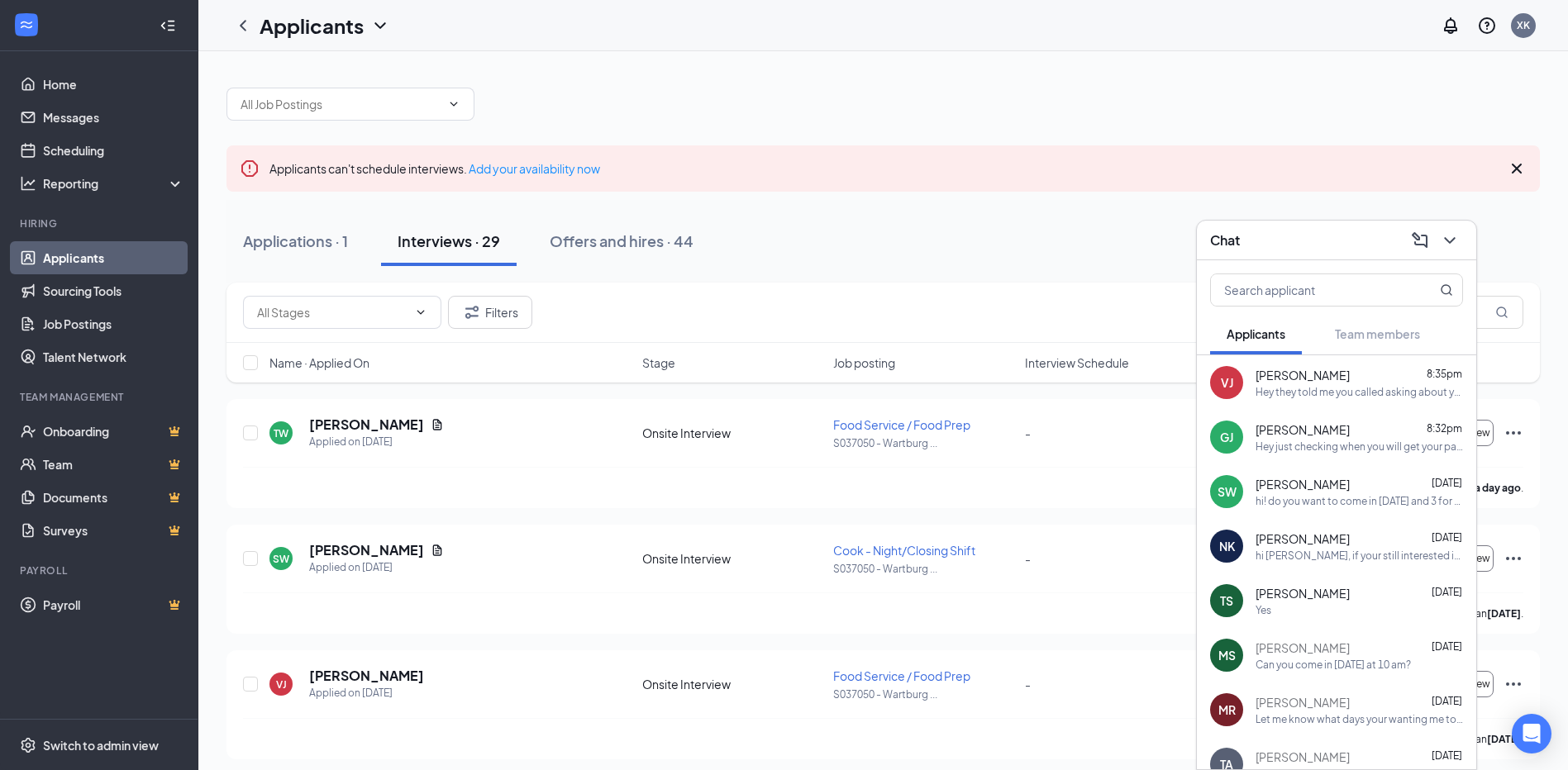
click at [1315, 403] on div "VJ [PERSON_NAME] 8:35pm Hey they told me you called asking about your interview…" at bounding box center [1337, 383] width 280 height 55
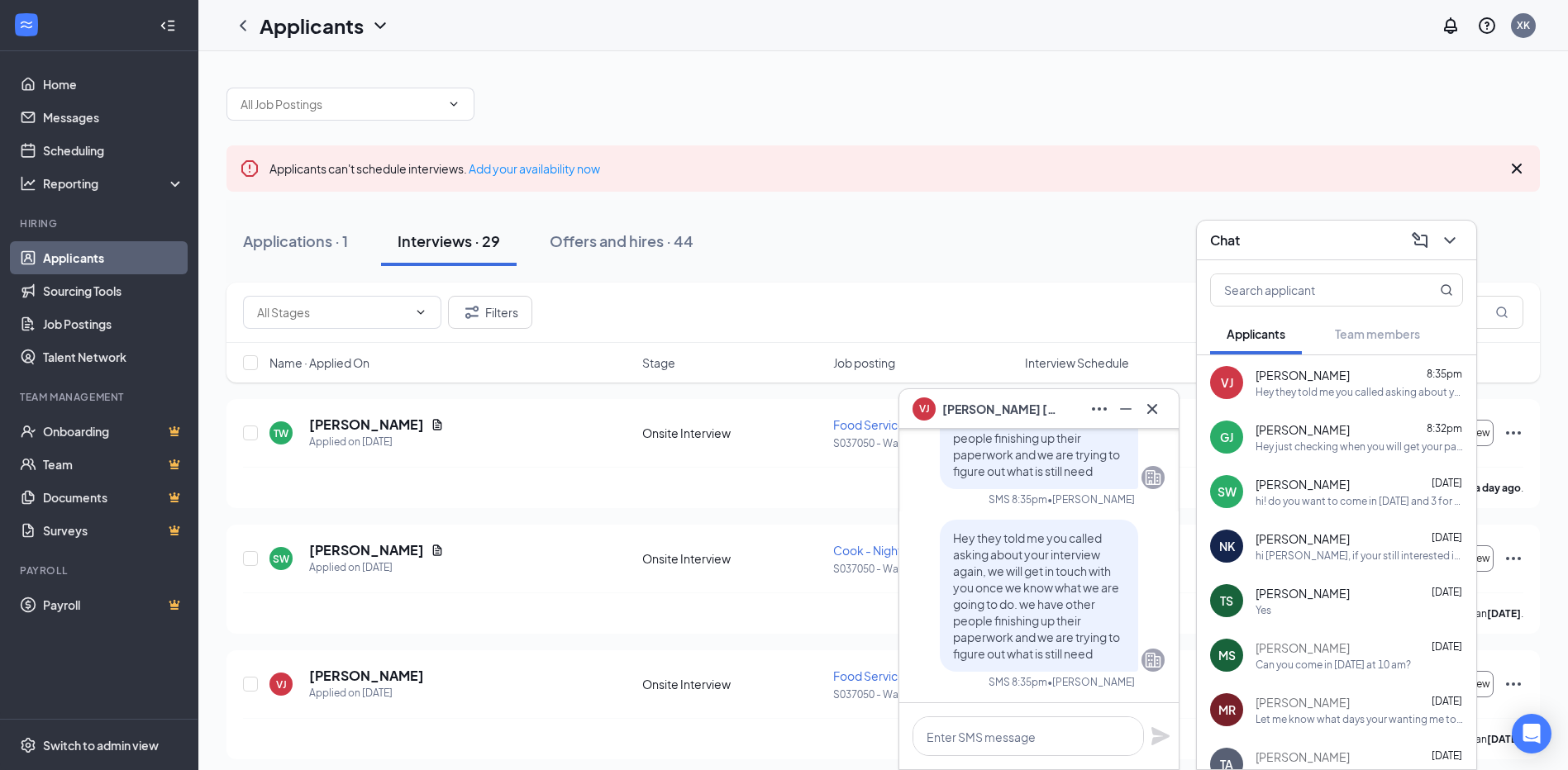
click at [1172, 406] on div "VJ [PERSON_NAME]" at bounding box center [1039, 409] width 280 height 40
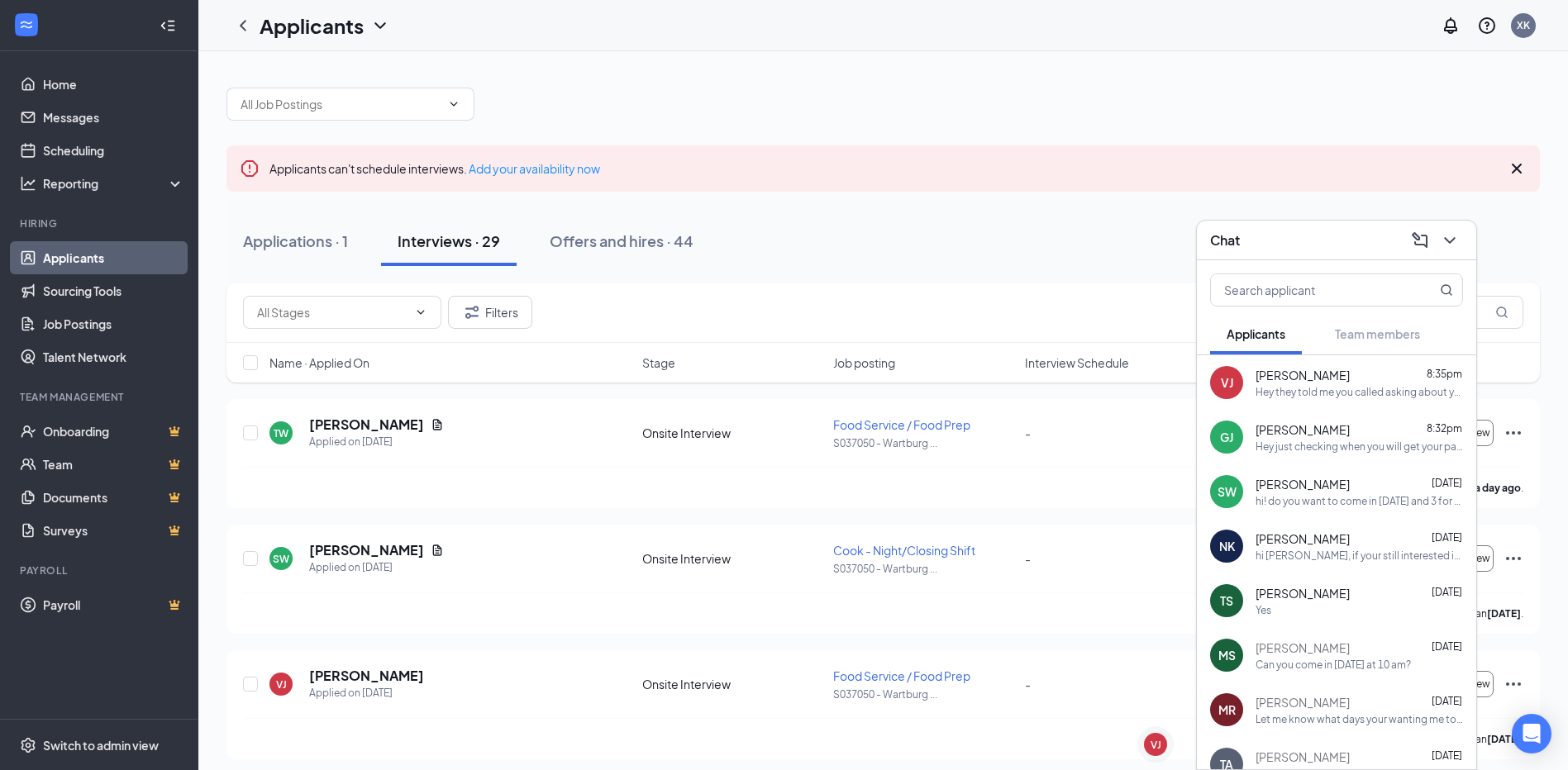
click at [1254, 245] on div "Chat" at bounding box center [1336, 240] width 253 height 26
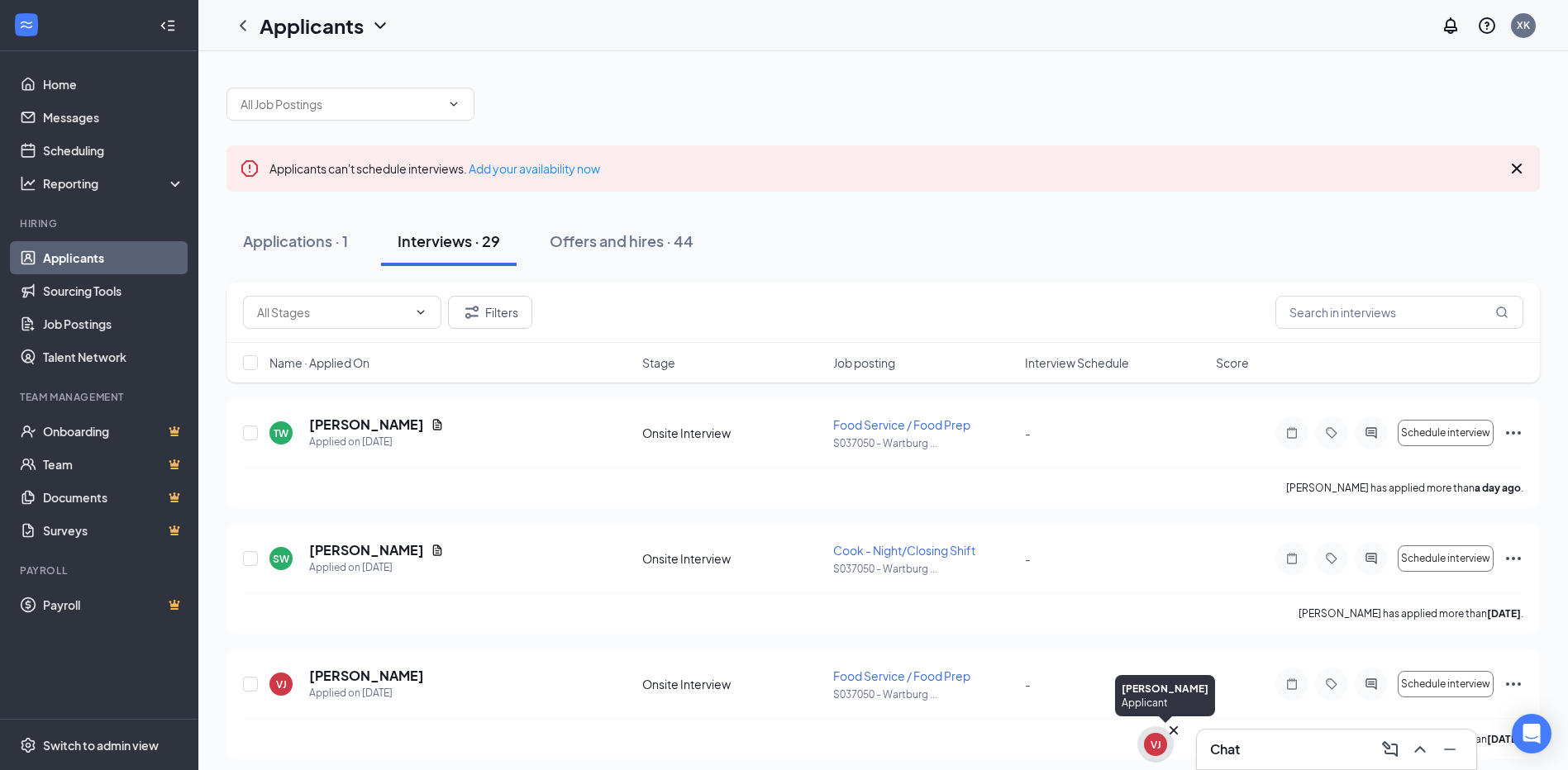
click at [1160, 756] on div "VJ" at bounding box center [1155, 744] width 37 height 37
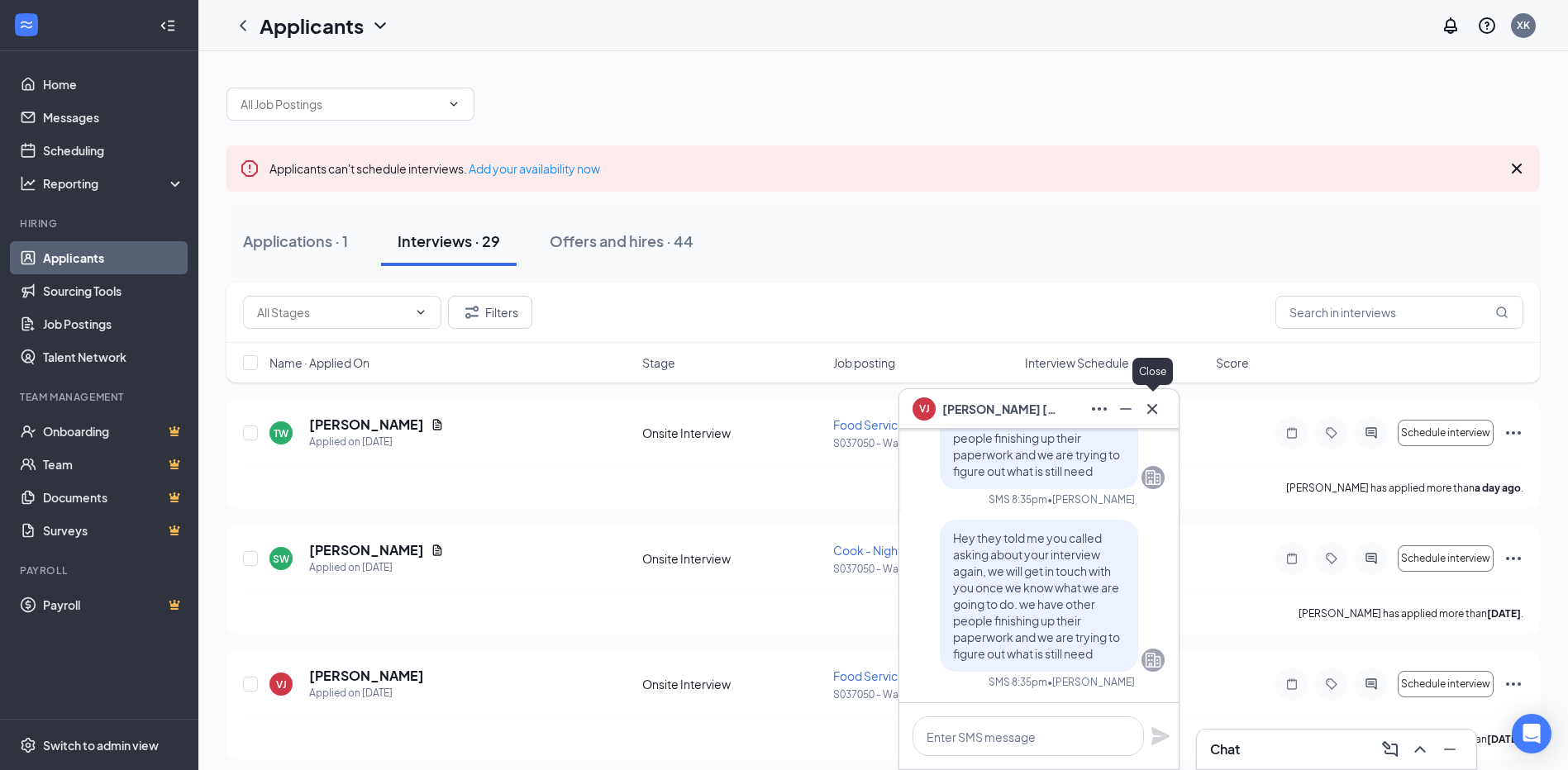
click at [1152, 412] on icon "Cross" at bounding box center [1152, 408] width 20 height 20
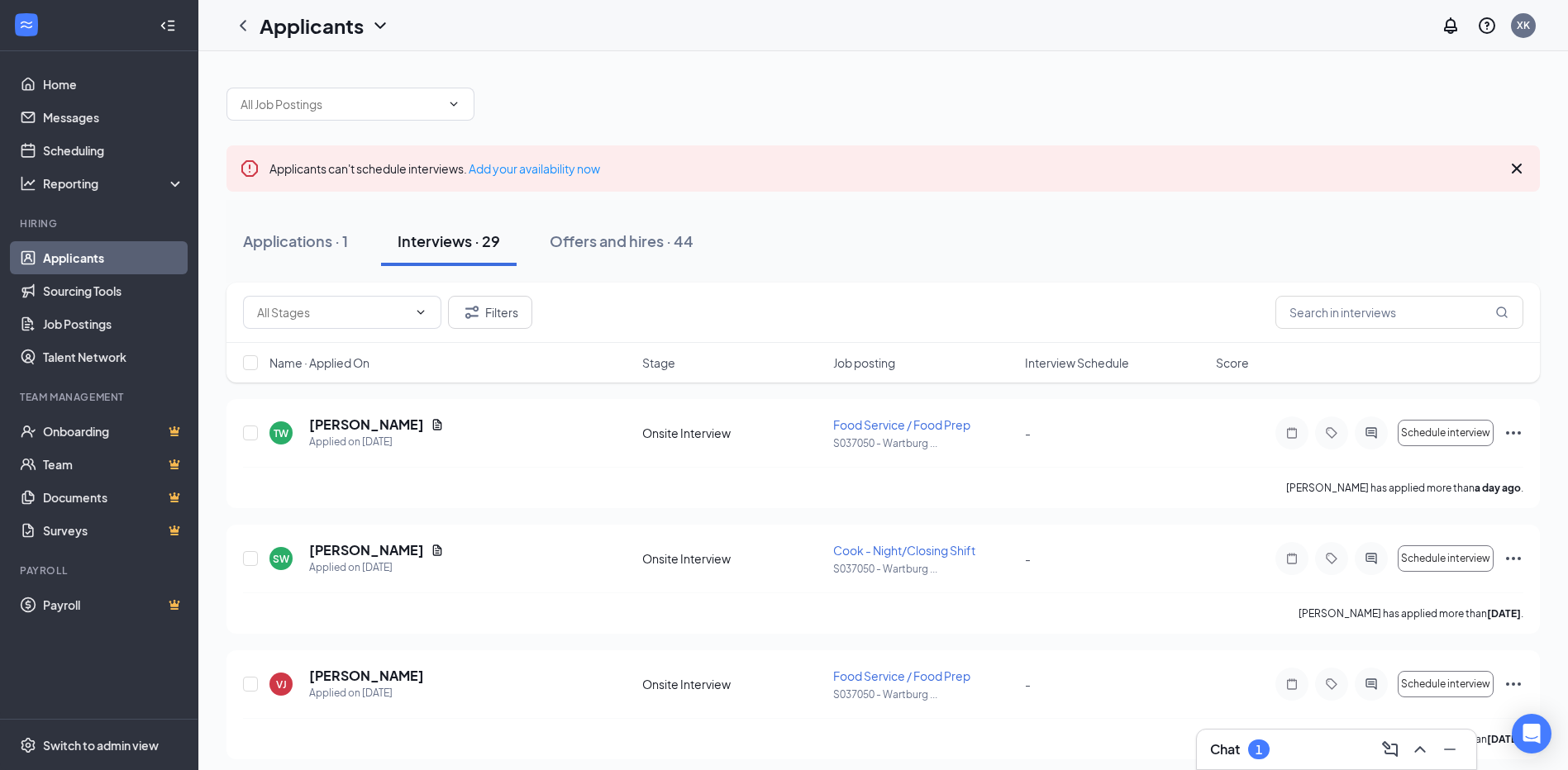
click at [1234, 758] on h3 "Chat" at bounding box center [1224, 750] width 30 height 18
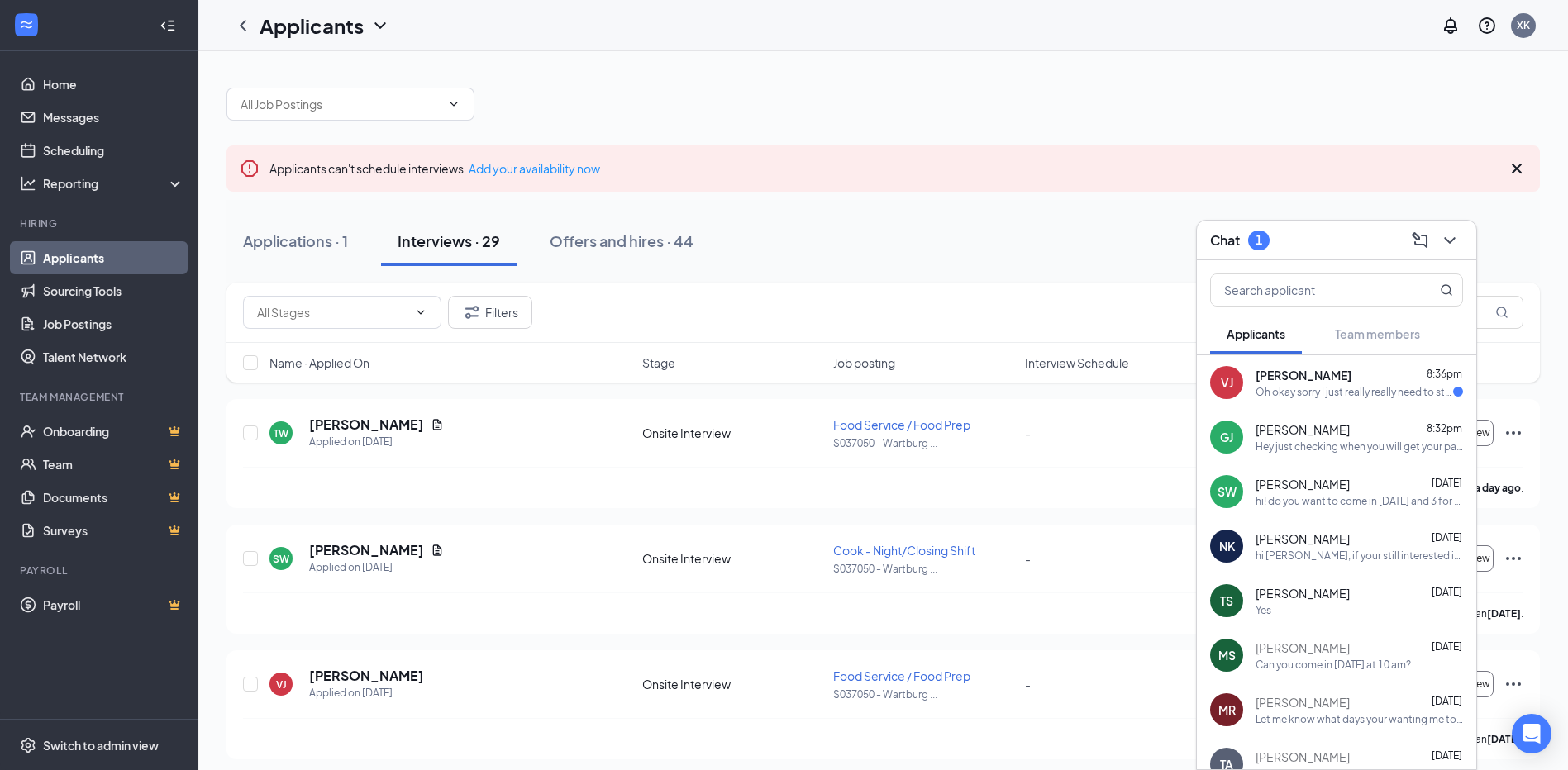
click at [1297, 398] on div "Oh okay sorry I just really really need to start working.." at bounding box center [1355, 392] width 198 height 14
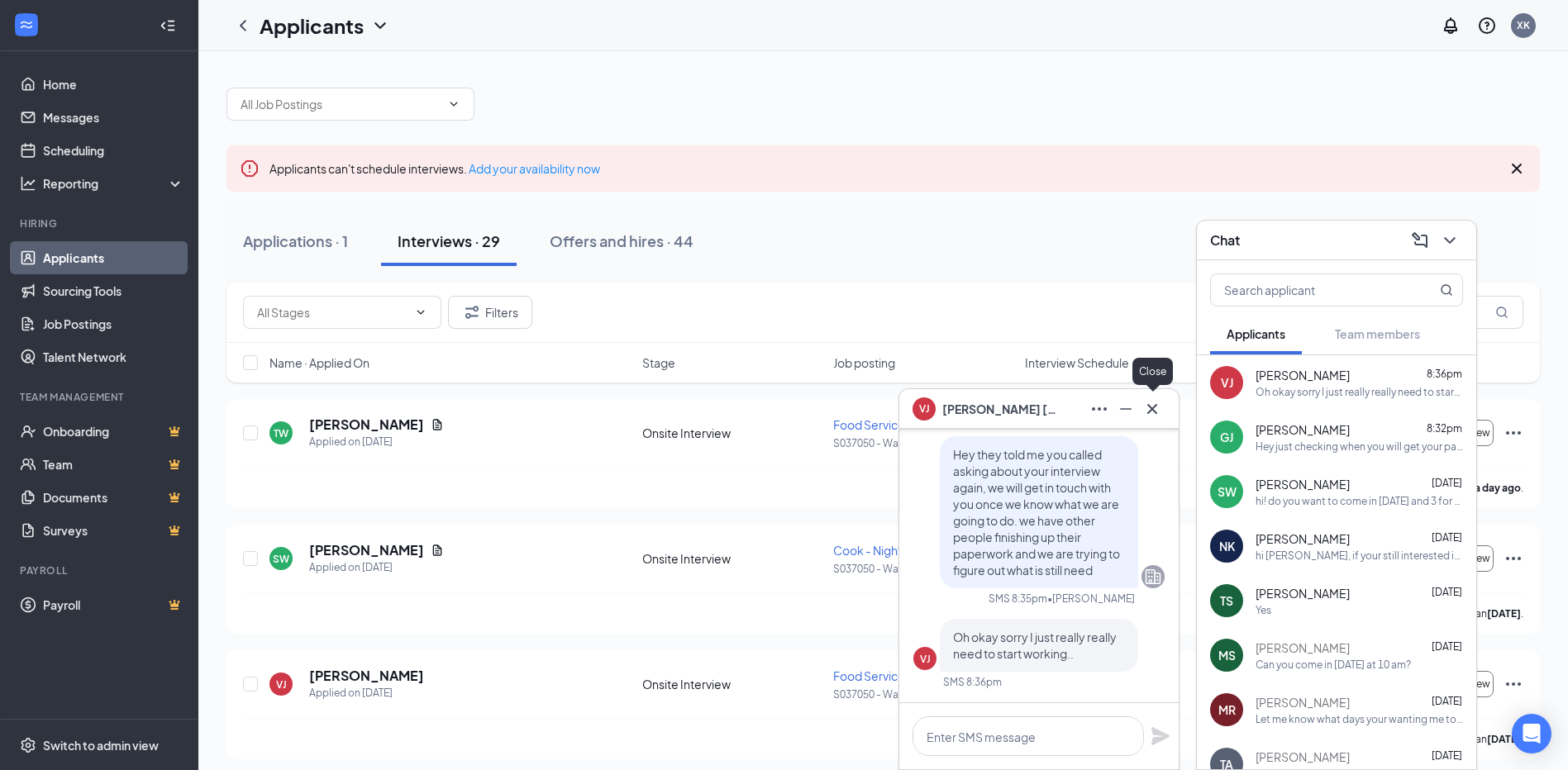
click at [1156, 413] on icon "Cross" at bounding box center [1153, 408] width 10 height 10
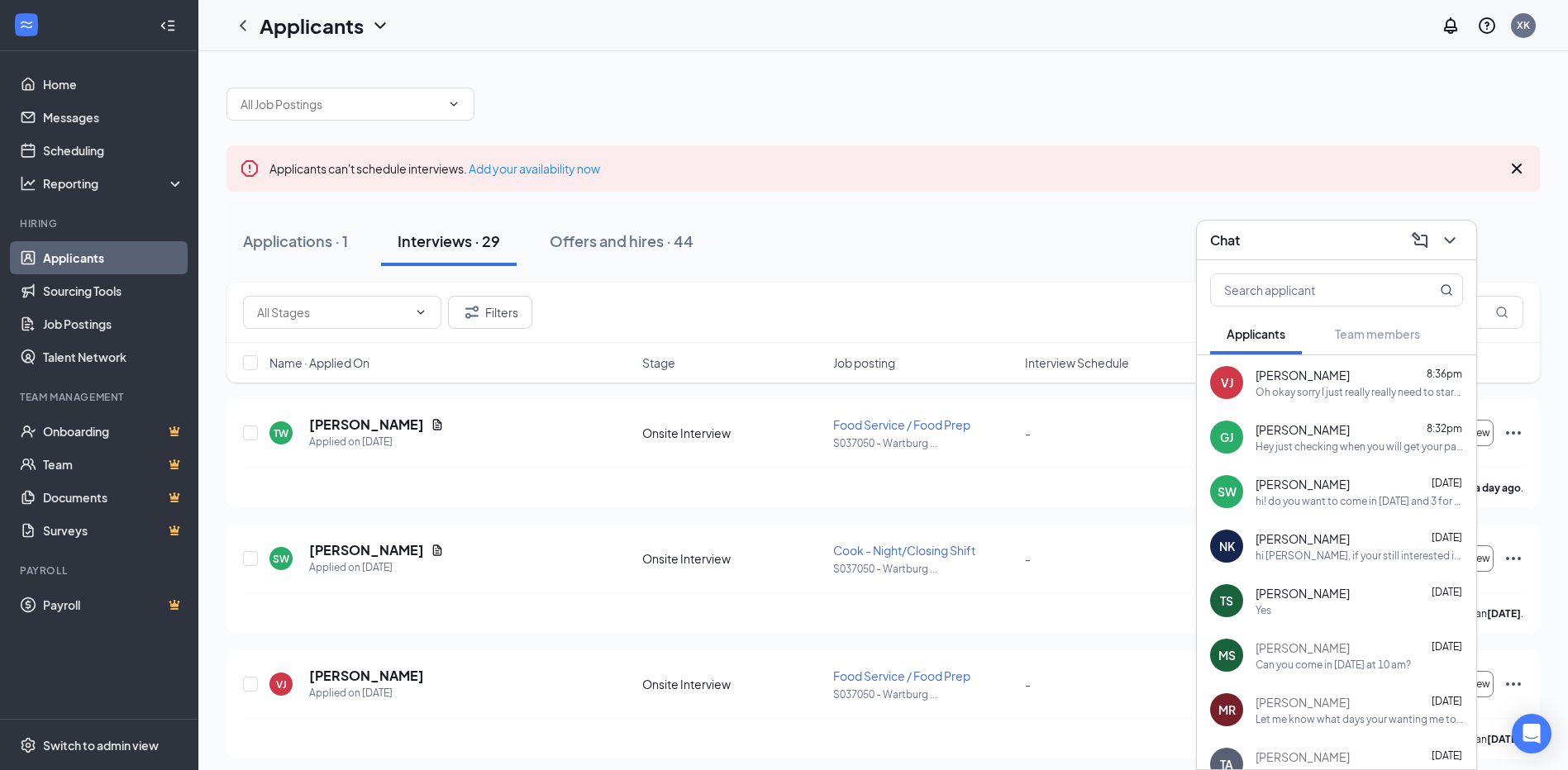
click at [1260, 233] on div "Chat" at bounding box center [1336, 240] width 253 height 26
